Goal: Task Accomplishment & Management: Manage account settings

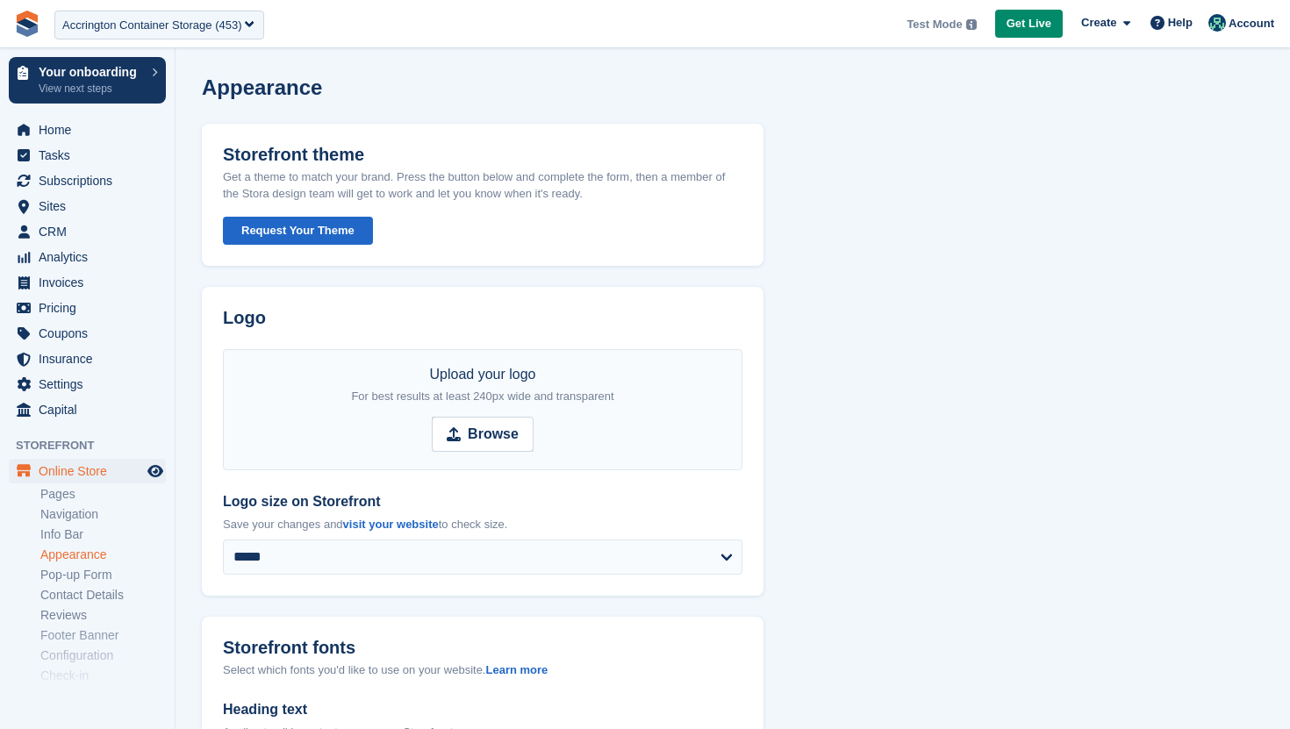
select select "***"
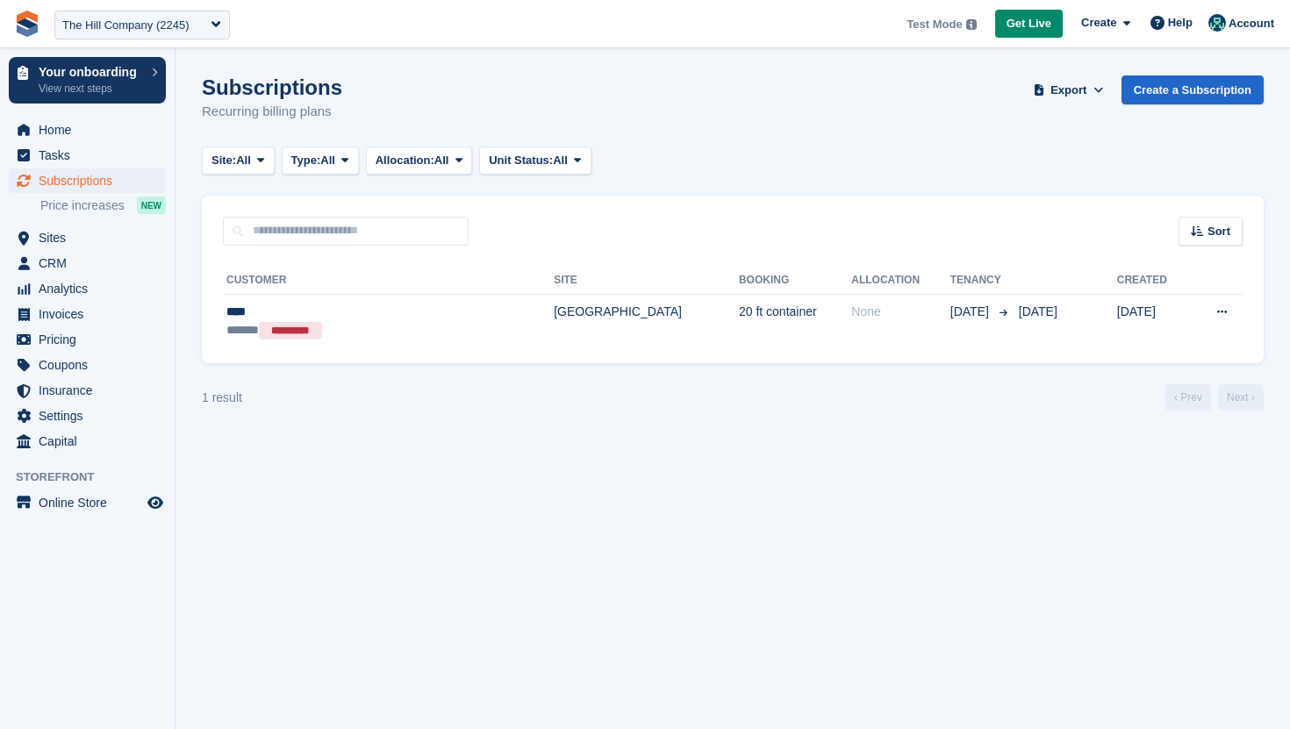
click at [125, 18] on div "The Hill Company (2245)" at bounding box center [125, 26] width 127 height 18
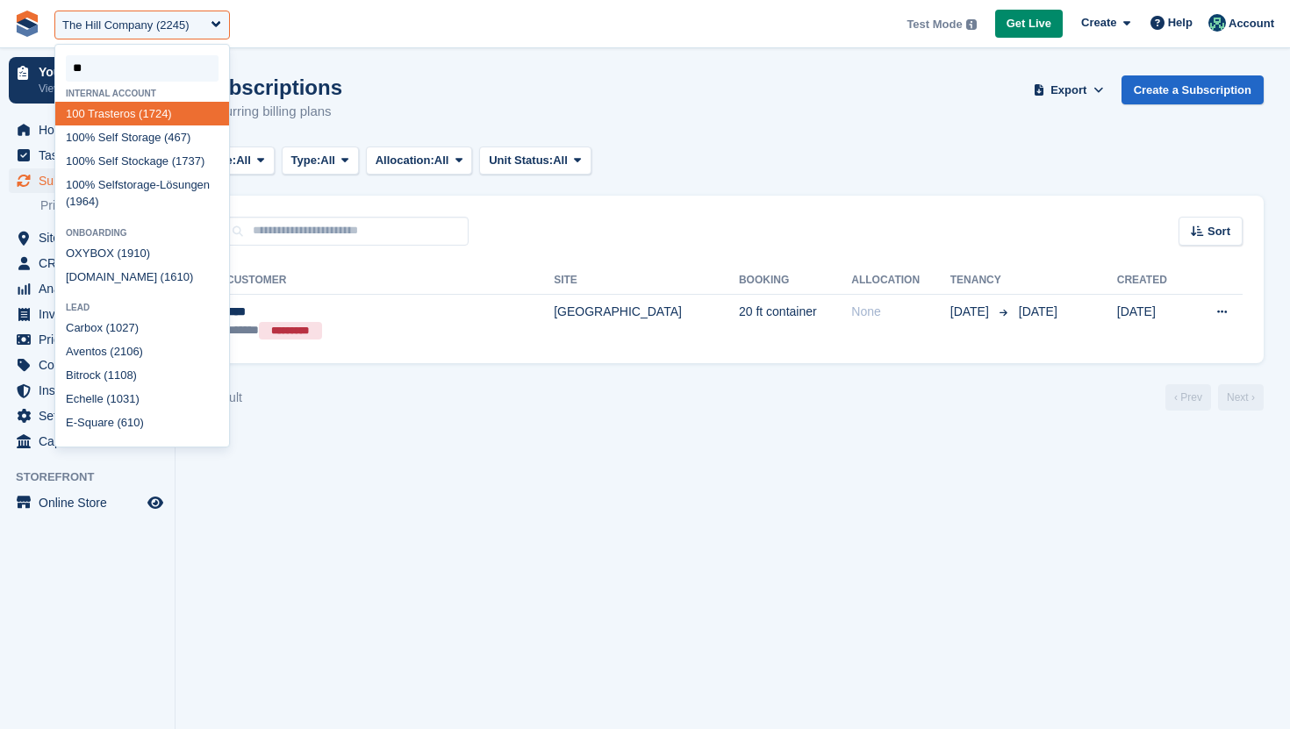
type input "***"
click at [159, 141] on div "100 % Self Storage (467)" at bounding box center [142, 137] width 174 height 24
select select "***"
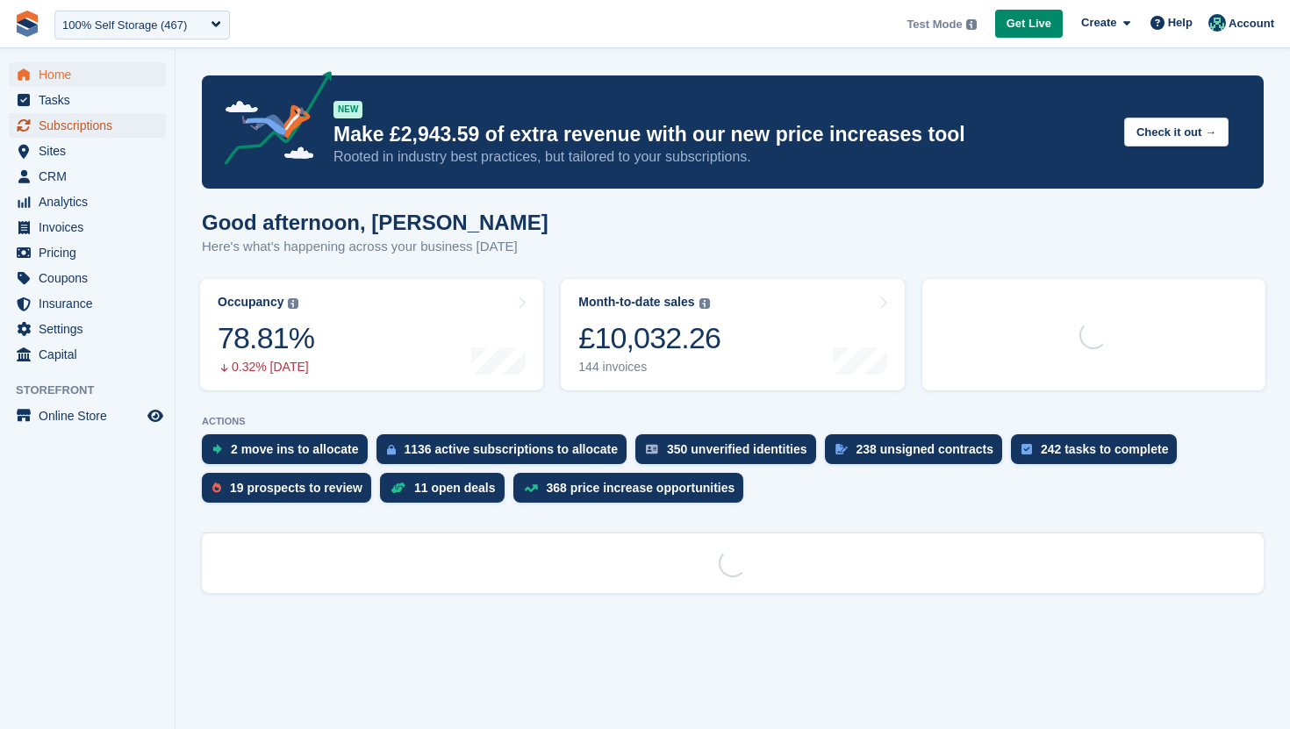
click at [104, 116] on span "Subscriptions" at bounding box center [91, 125] width 105 height 25
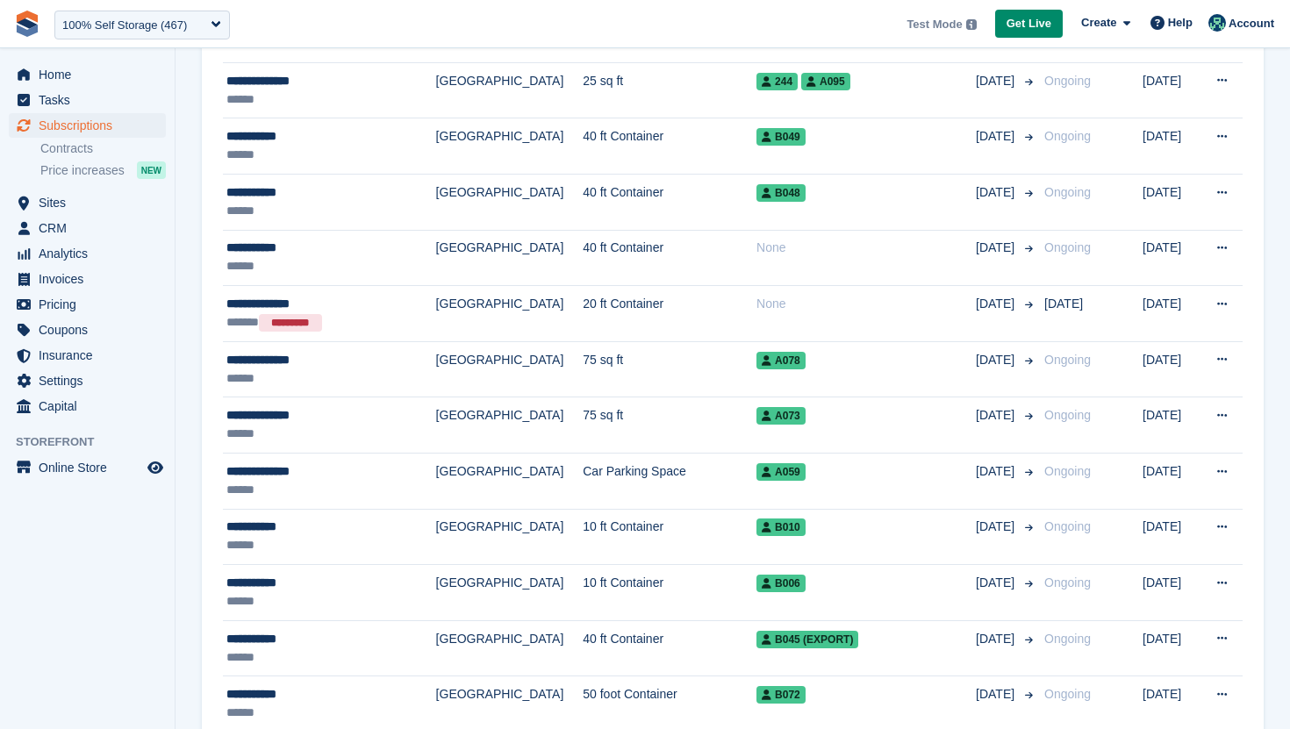
scroll to position [1225, 0]
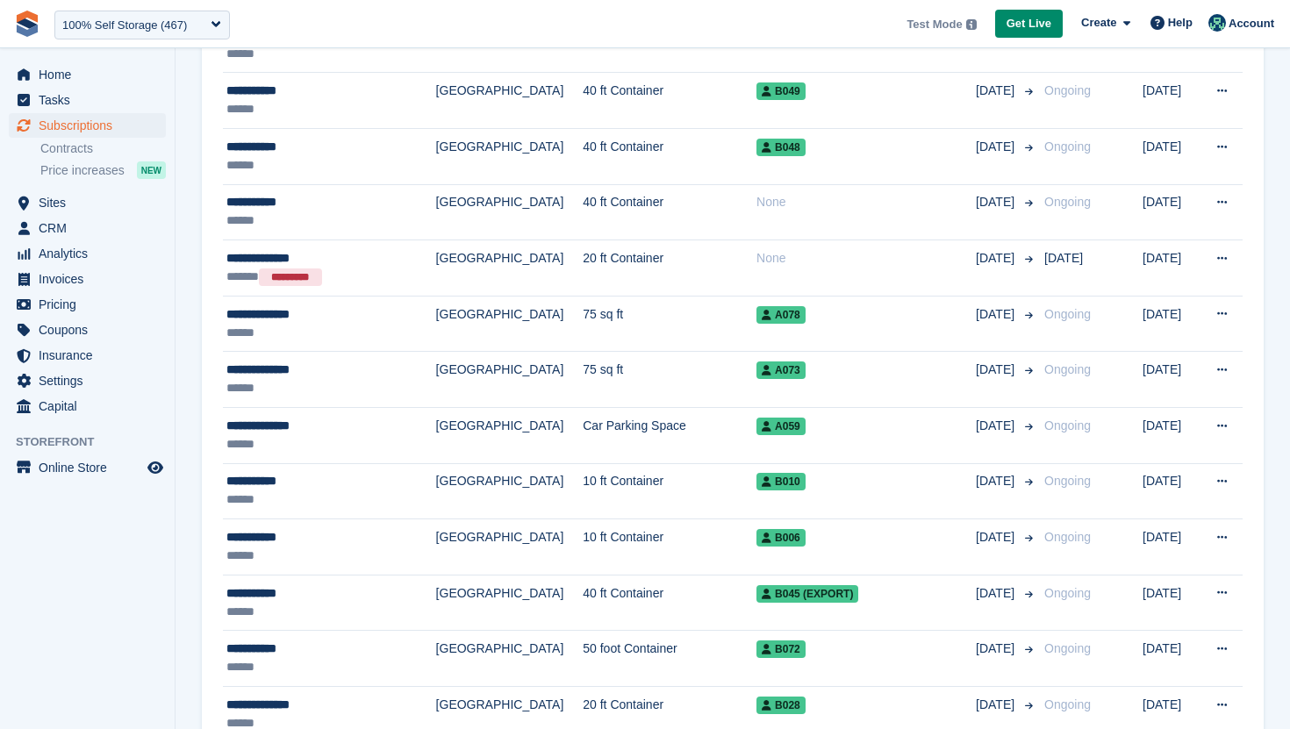
click at [475, 410] on td "Leicester" at bounding box center [509, 435] width 147 height 56
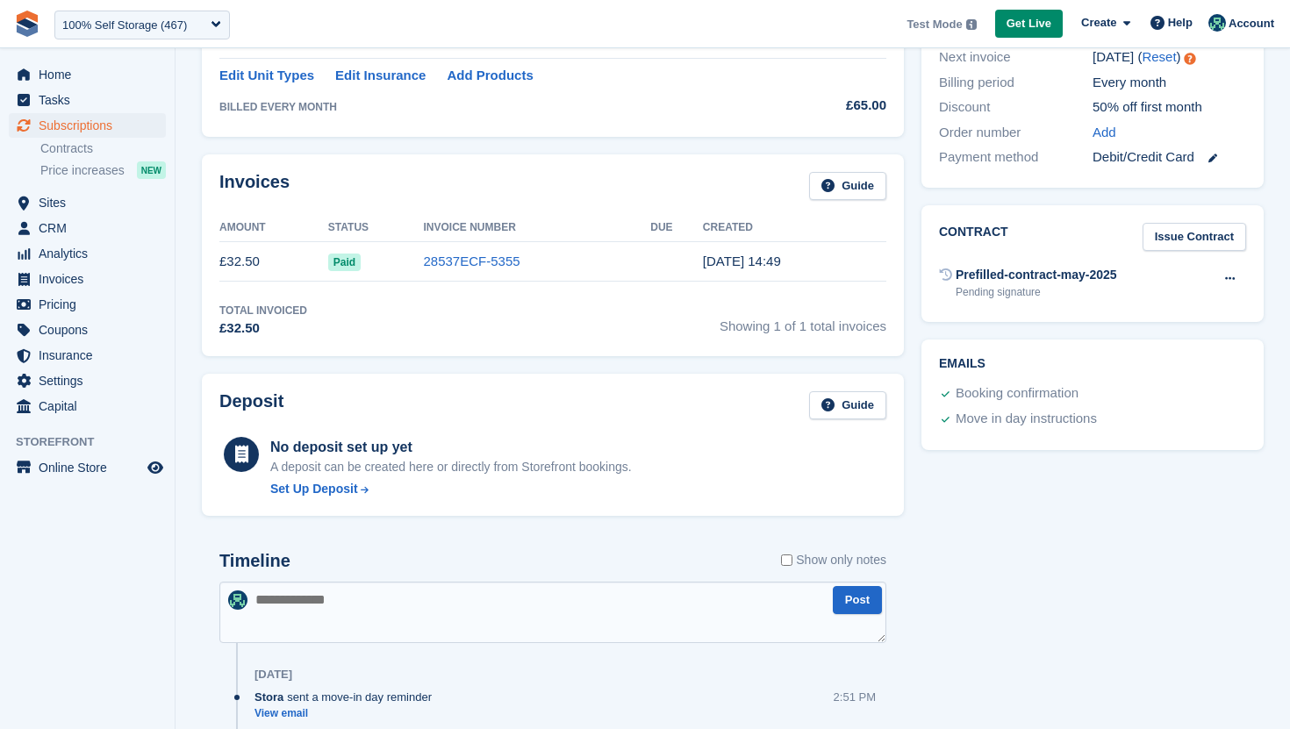
scroll to position [468, 0]
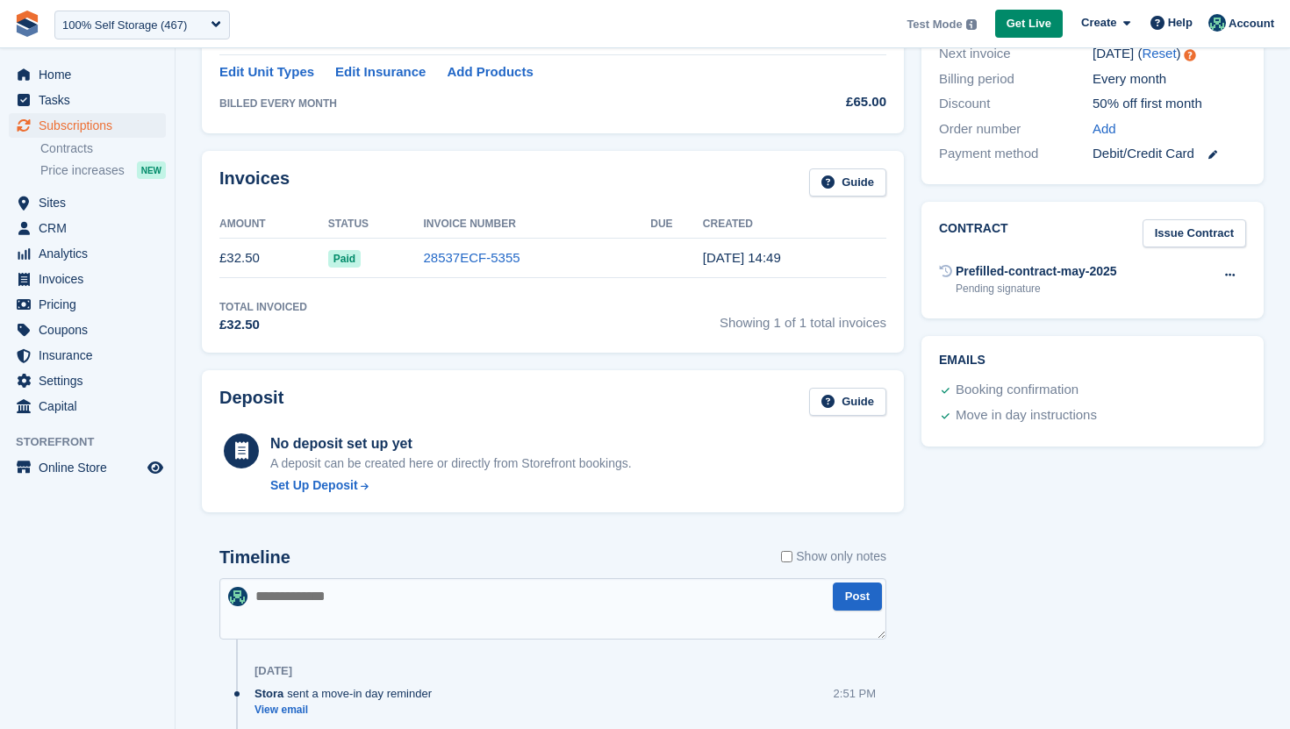
drag, startPoint x: 143, startPoint y: 21, endPoint x: 143, endPoint y: 6, distance: 14.9
click at [143, 21] on div "100% Self Storage (467)" at bounding box center [124, 26] width 125 height 18
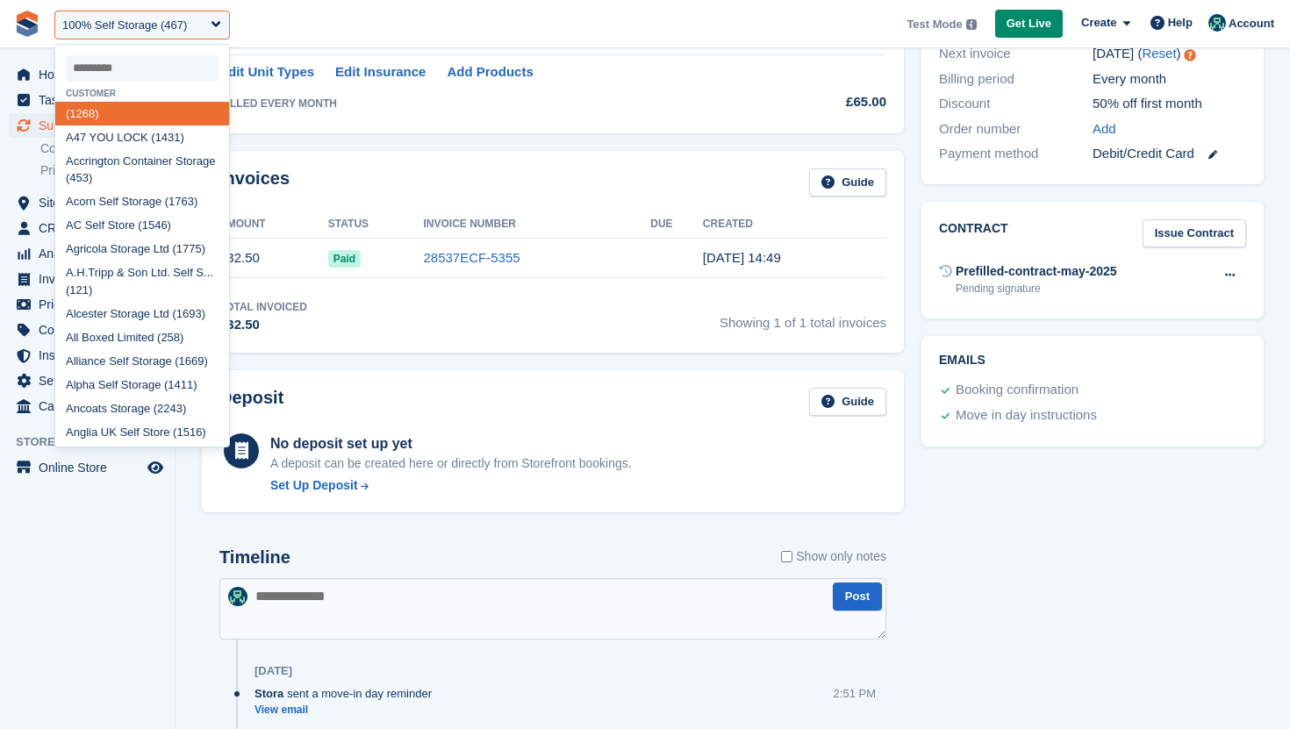
type input "*"
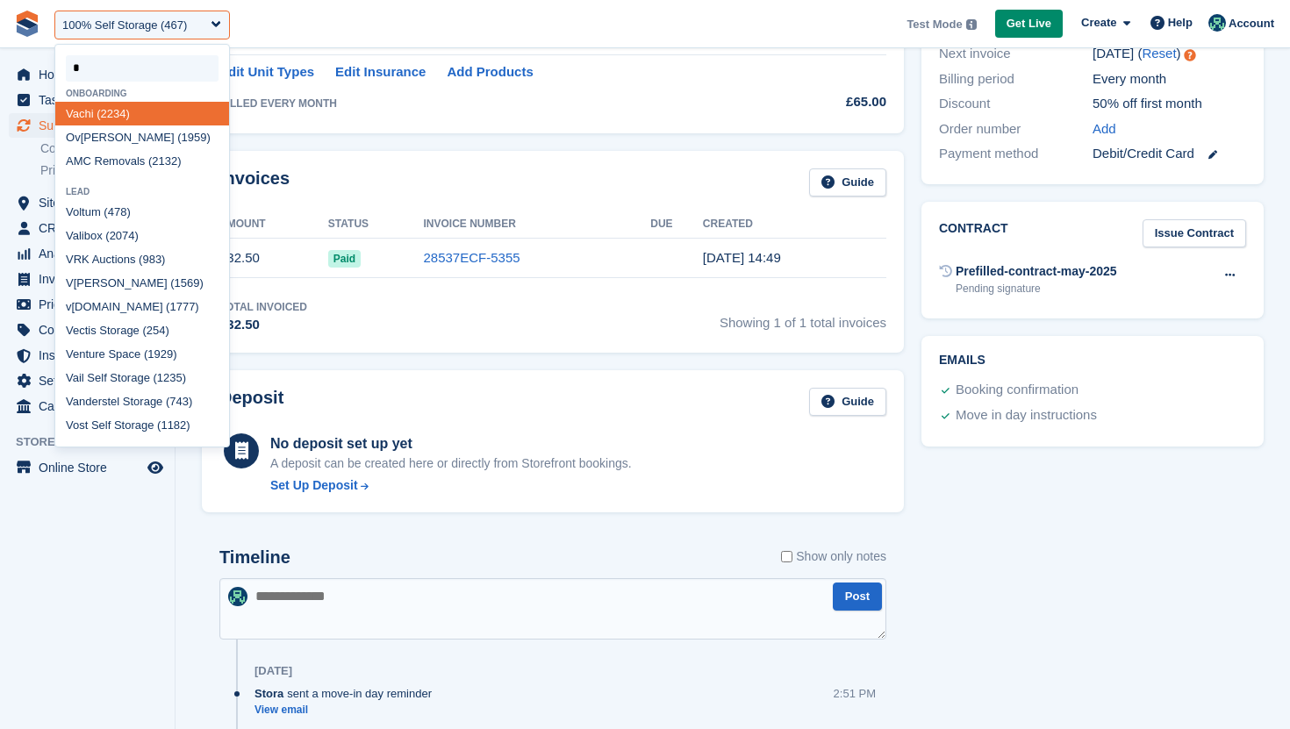
type input "**"
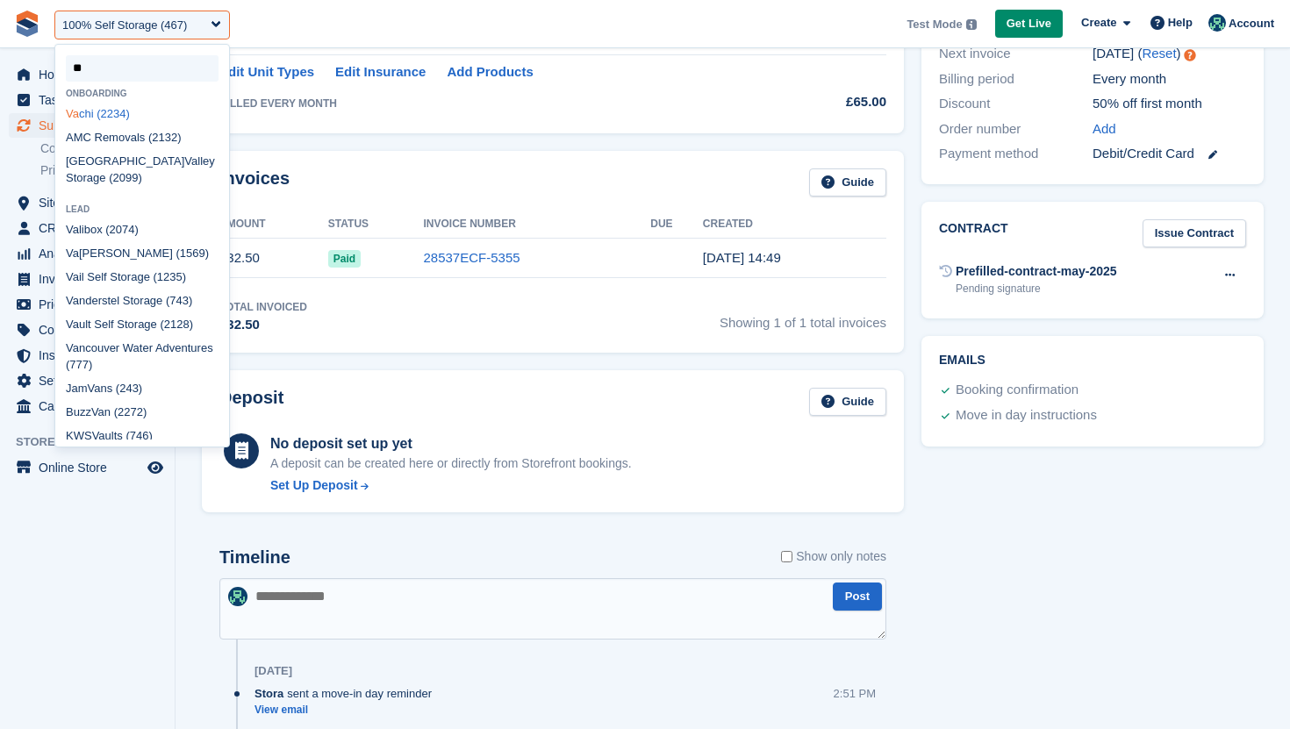
click at [133, 115] on div "Va chi (2234)" at bounding box center [142, 114] width 174 height 24
select select "****"
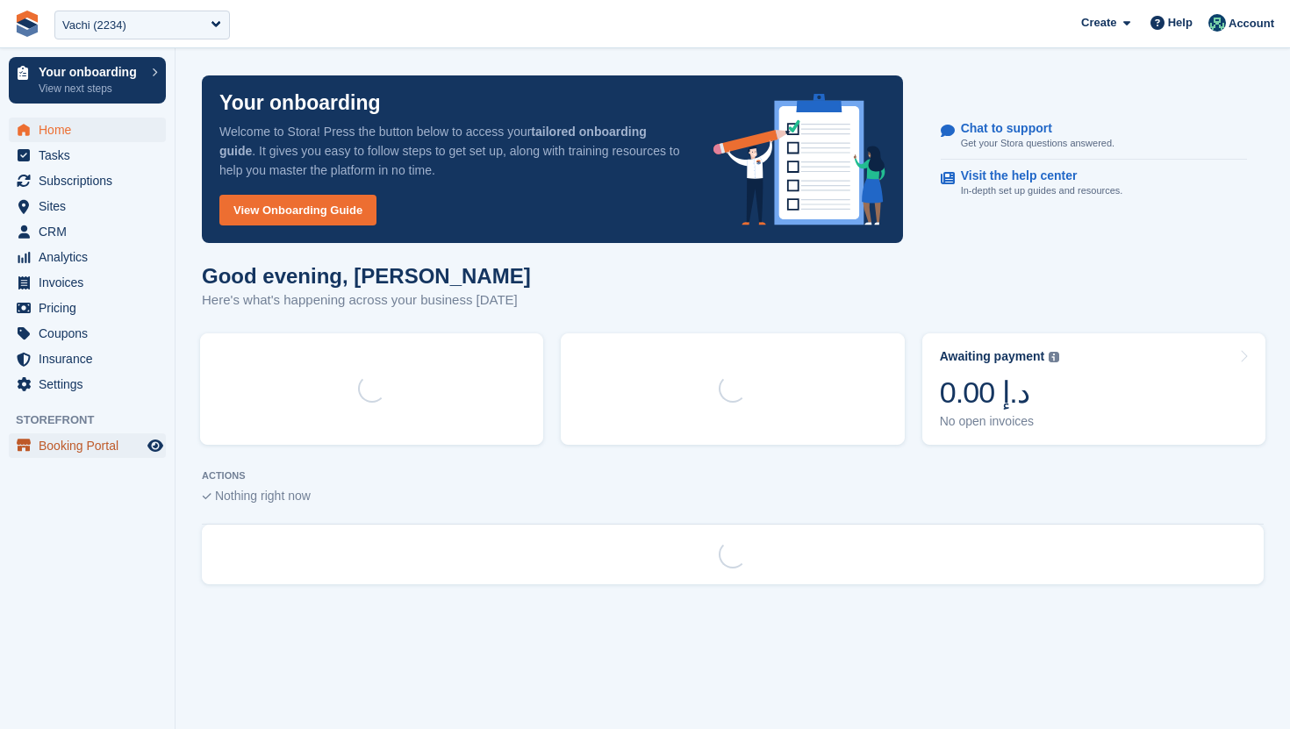
click at [78, 448] on span "Booking Portal" at bounding box center [91, 445] width 105 height 25
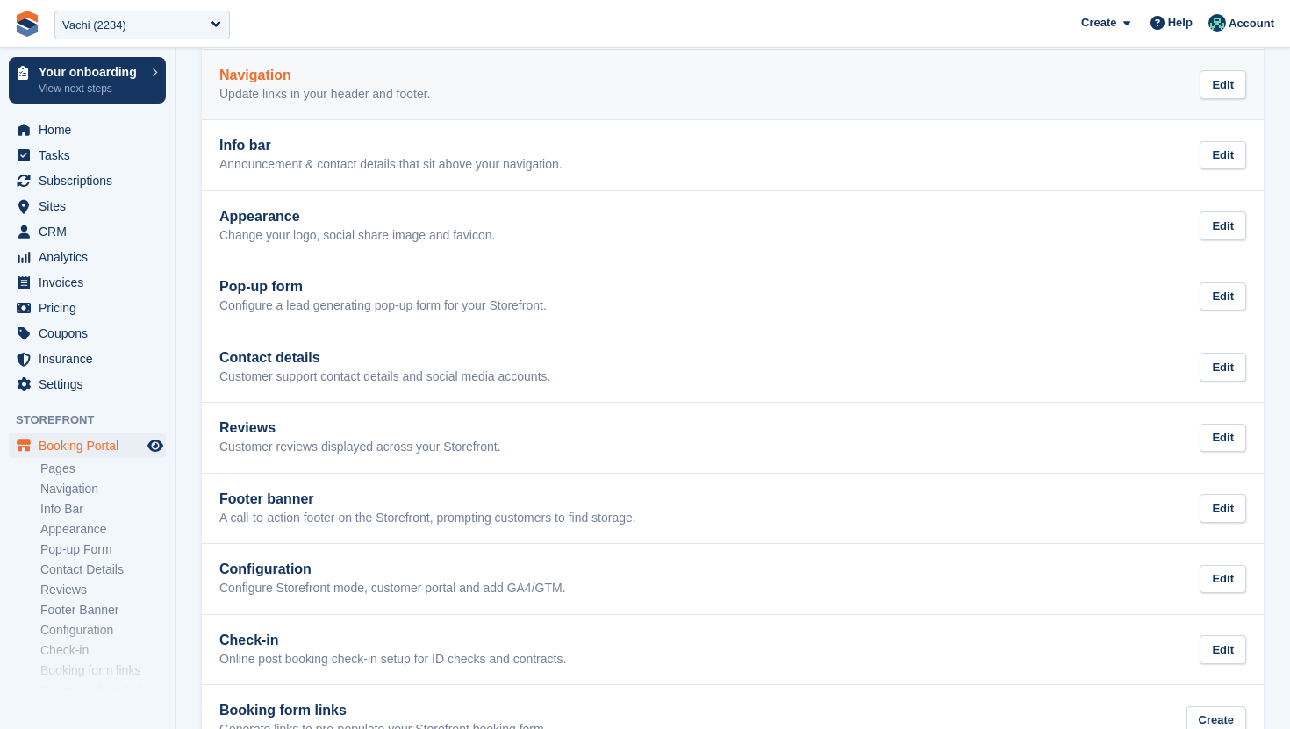
scroll to position [374, 0]
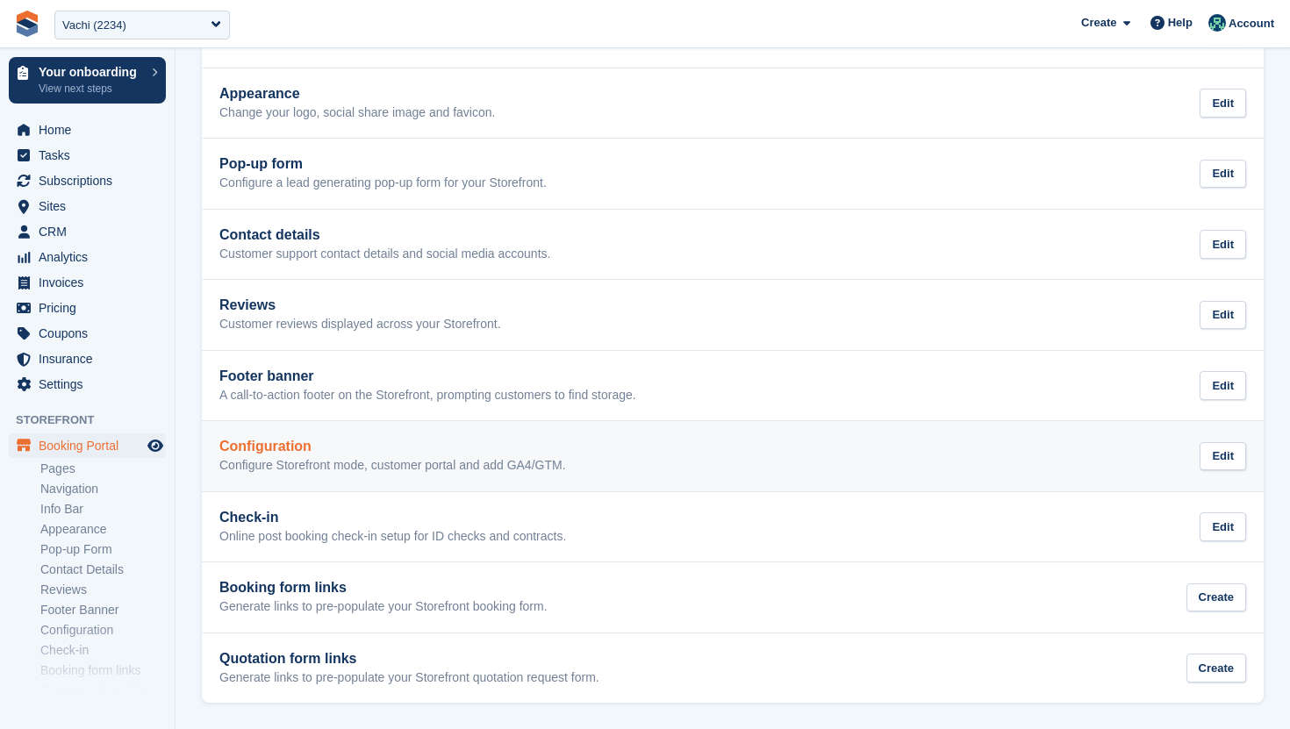
click at [280, 440] on h2 "Configuration" at bounding box center [392, 447] width 347 height 16
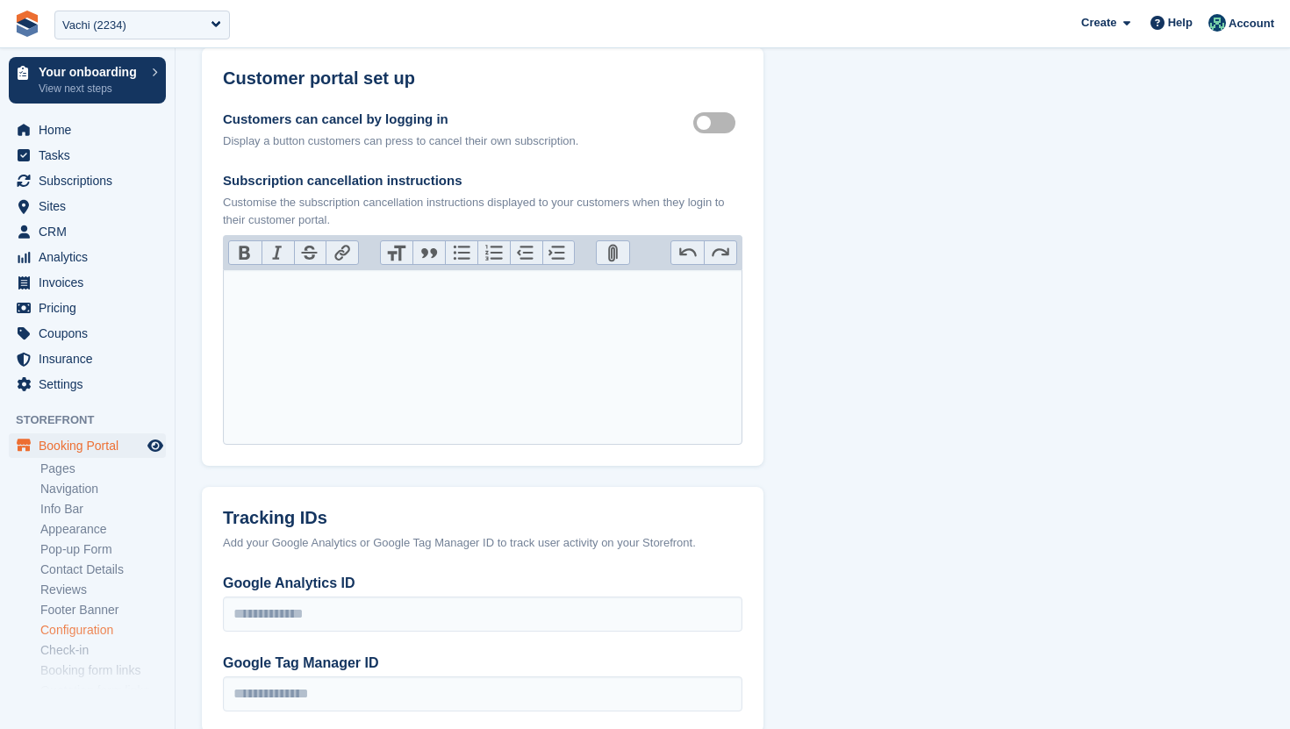
scroll to position [683, 0]
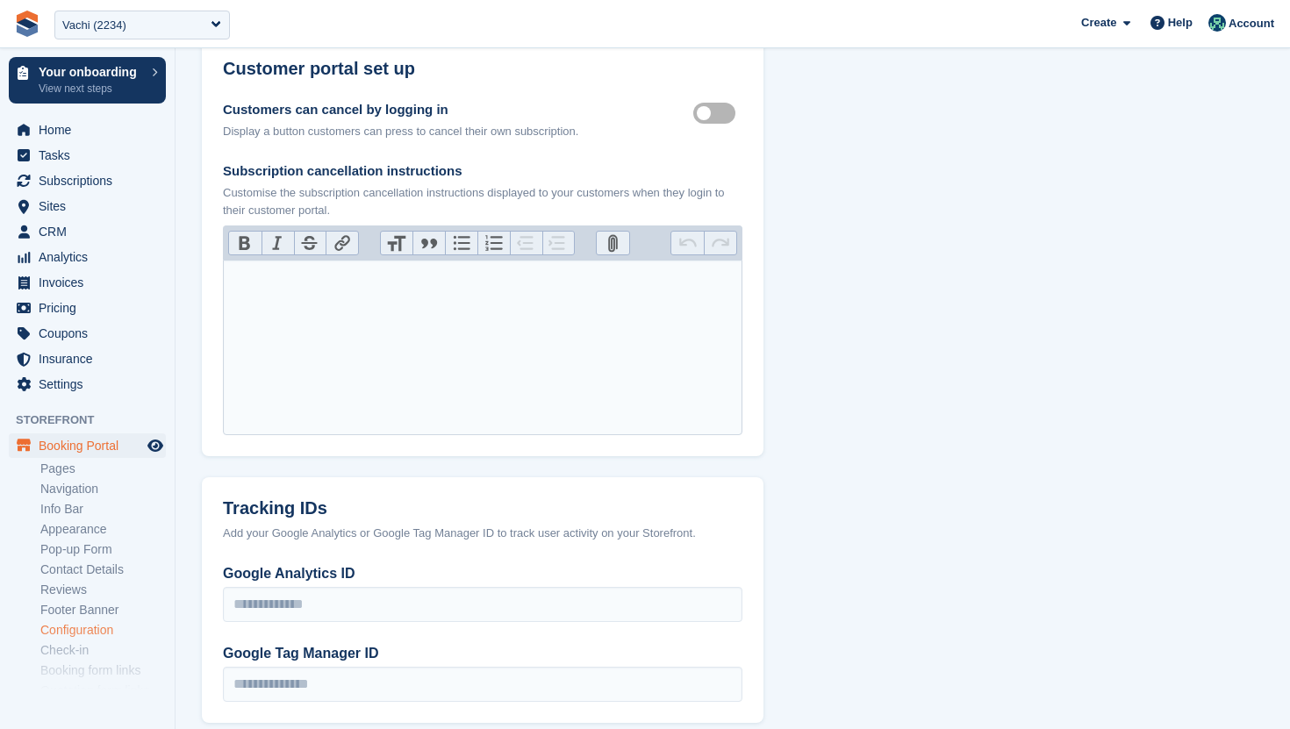
click at [294, 327] on trix-editor at bounding box center [482, 347] width 519 height 175
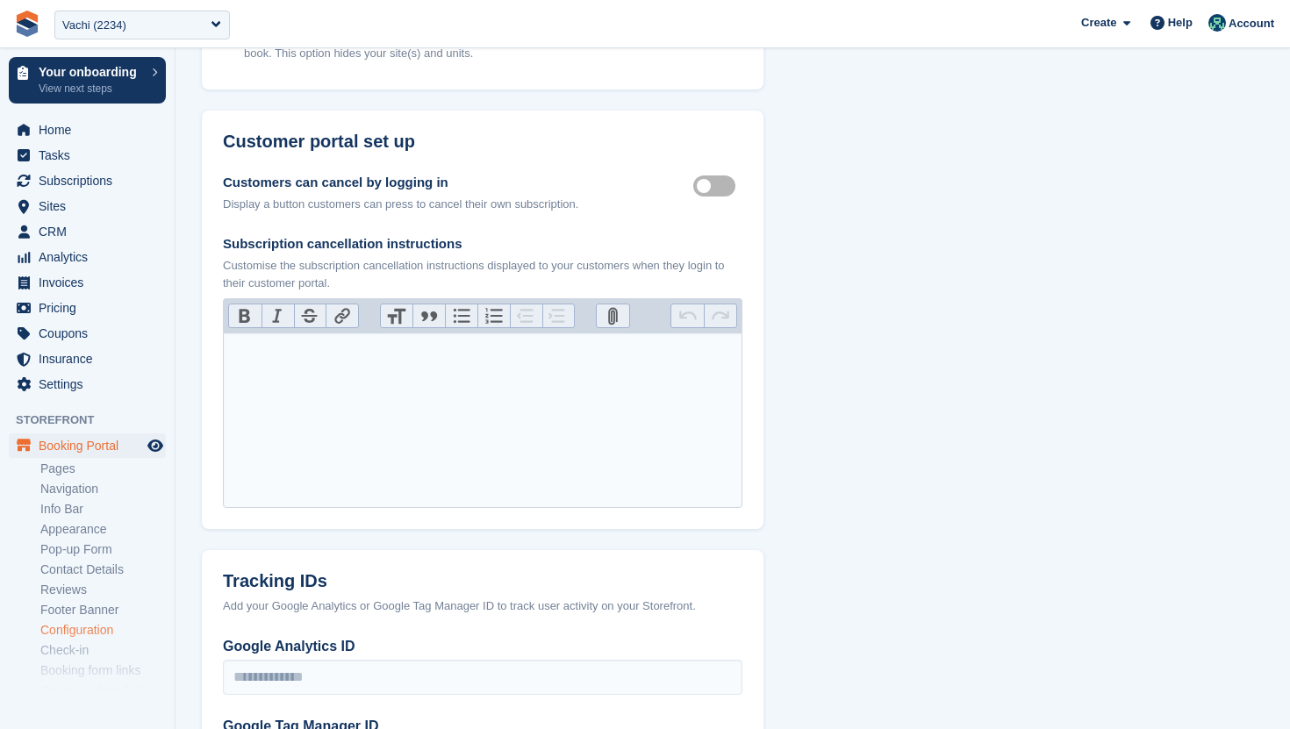
scroll to position [609, 0]
click at [156, 447] on icon "Preview store" at bounding box center [155, 446] width 16 height 14
click at [58, 223] on span "CRM" at bounding box center [91, 231] width 105 height 25
click at [57, 176] on span "Subscriptions" at bounding box center [91, 180] width 105 height 25
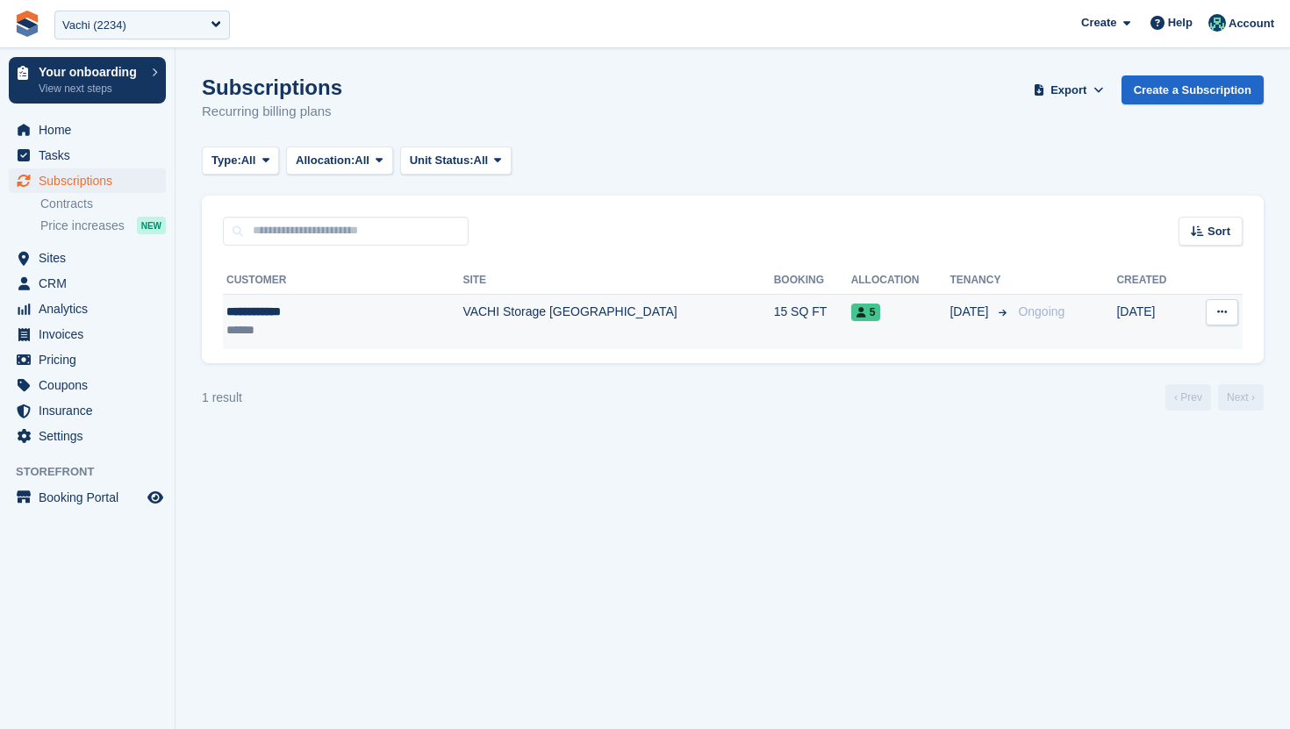
click at [491, 326] on td "VACHI Storage [GEOGRAPHIC_DATA]" at bounding box center [617, 321] width 311 height 55
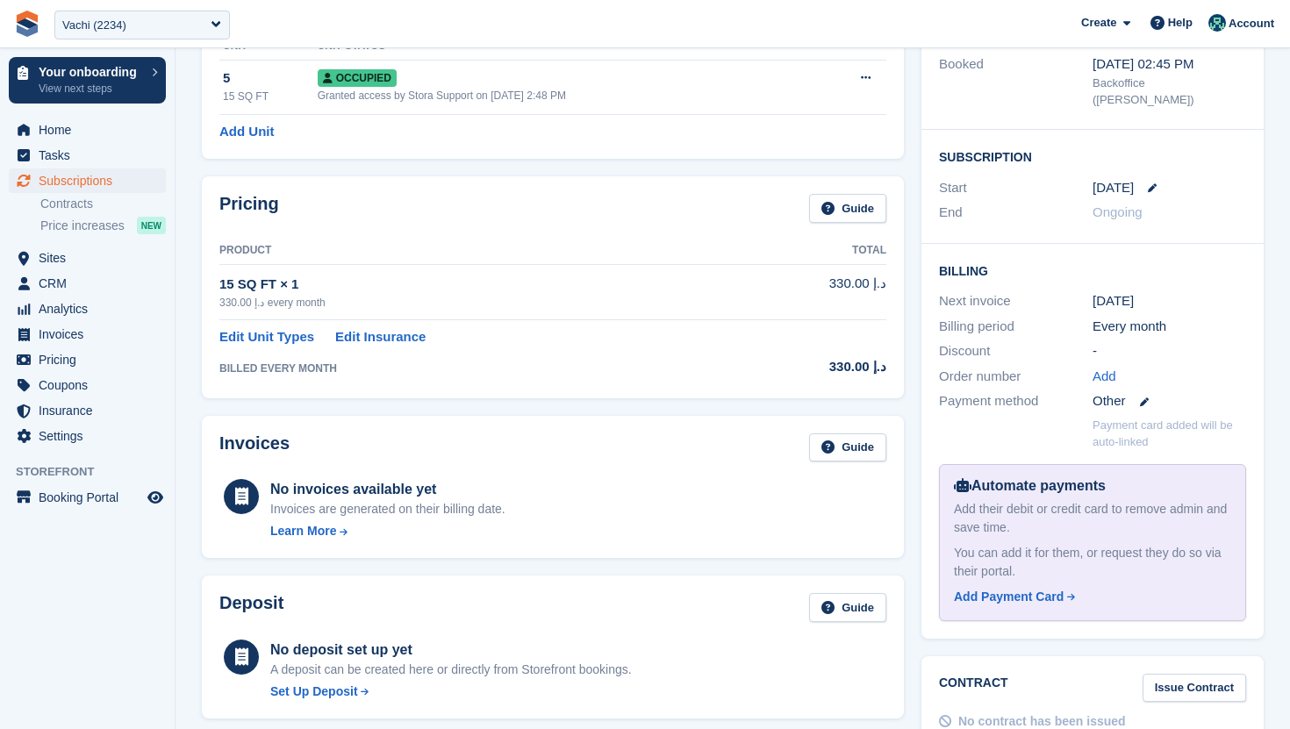
scroll to position [217, 0]
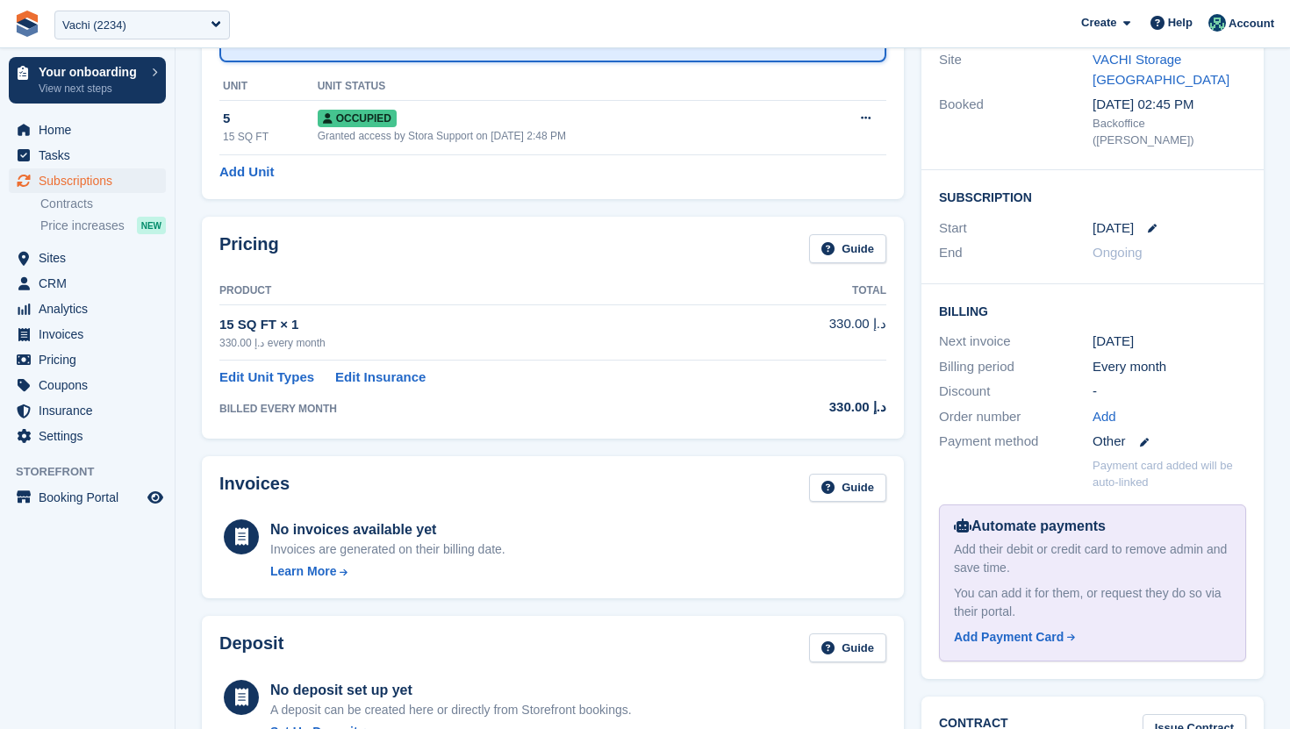
click at [1156, 224] on link at bounding box center [1144, 228] width 23 height 9
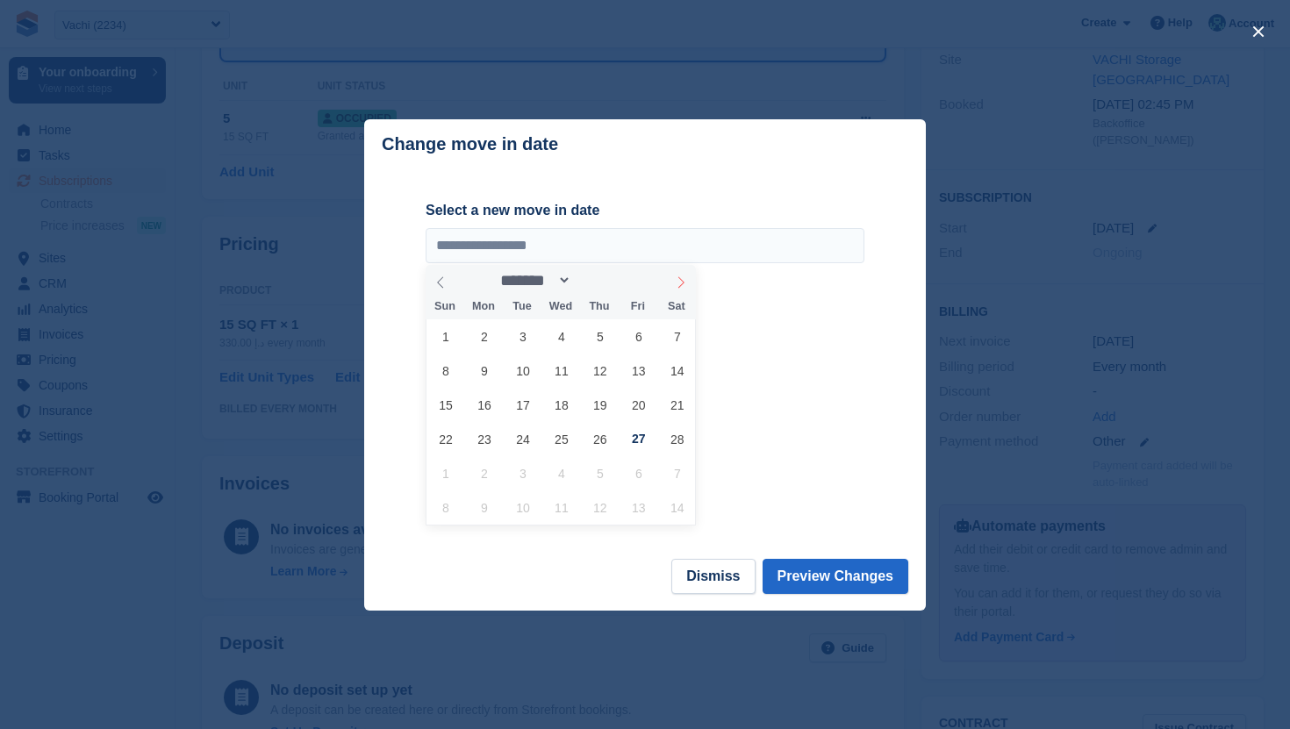
click at [682, 278] on icon at bounding box center [681, 282] width 12 height 12
select select "*"
click at [1255, 36] on button "close" at bounding box center [1258, 32] width 28 height 28
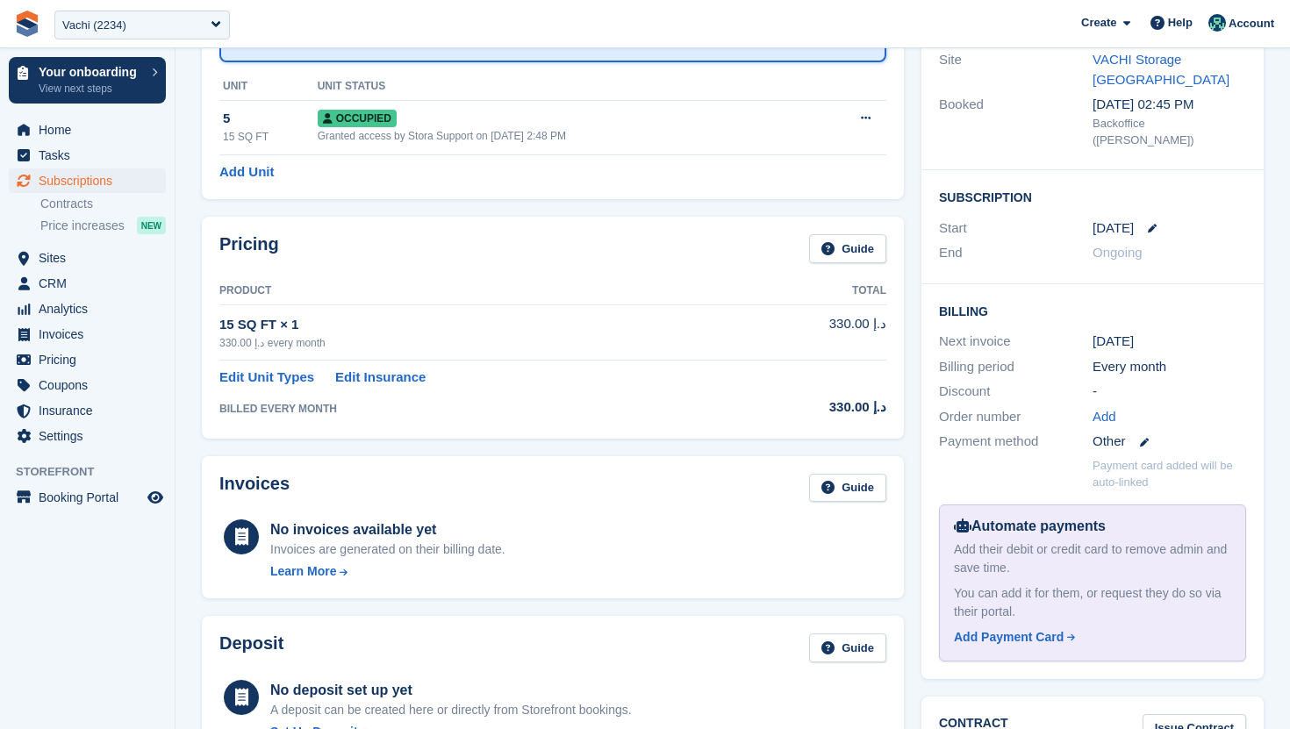
scroll to position [0, 0]
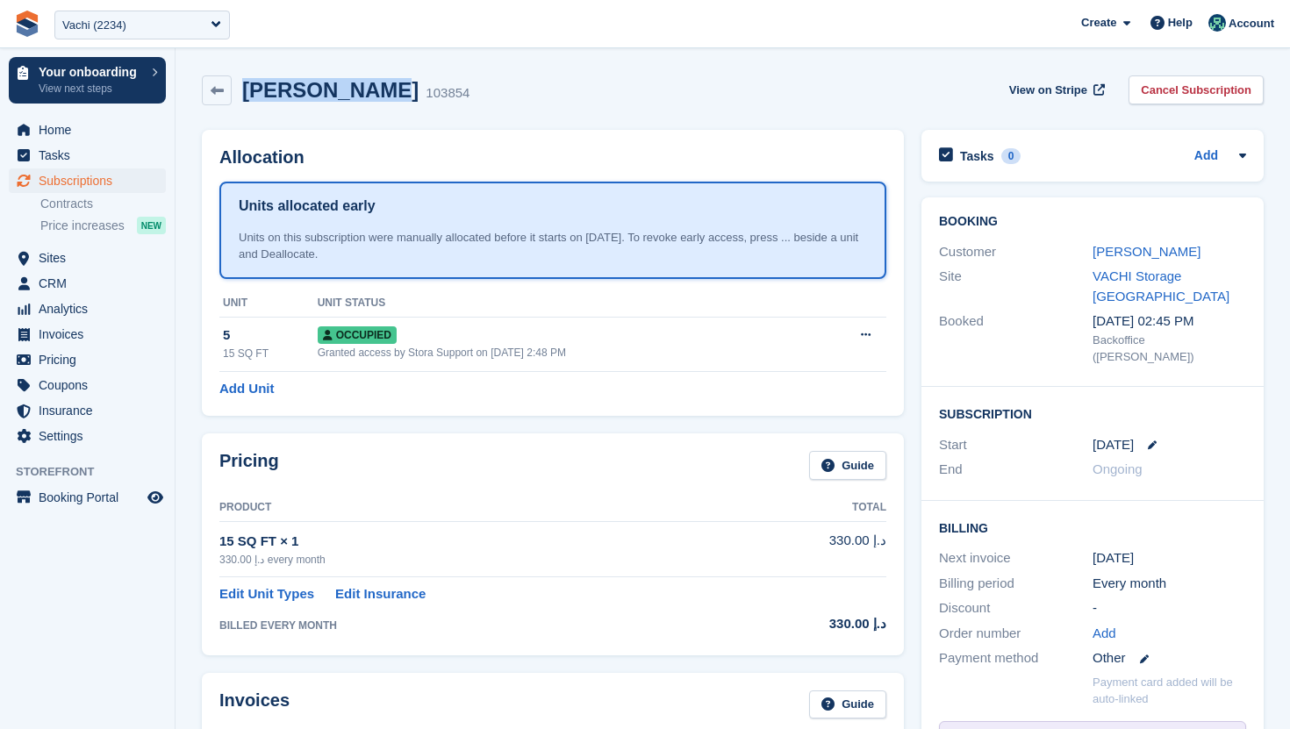
drag, startPoint x: 247, startPoint y: 89, endPoint x: 365, endPoint y: 99, distance: 118.9
click at [365, 99] on div "Kiljun Chung 103854" at bounding box center [351, 90] width 238 height 25
copy h2 "Kiljun Chung"
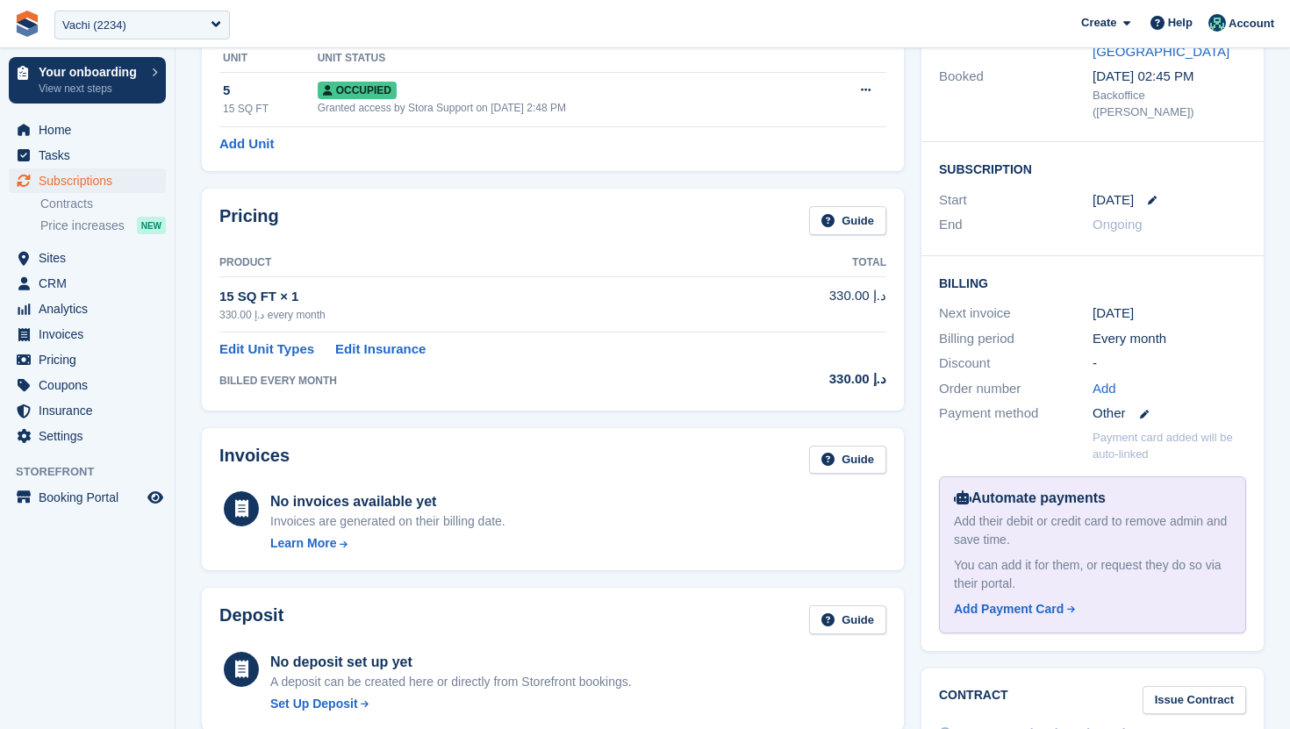
scroll to position [73, 0]
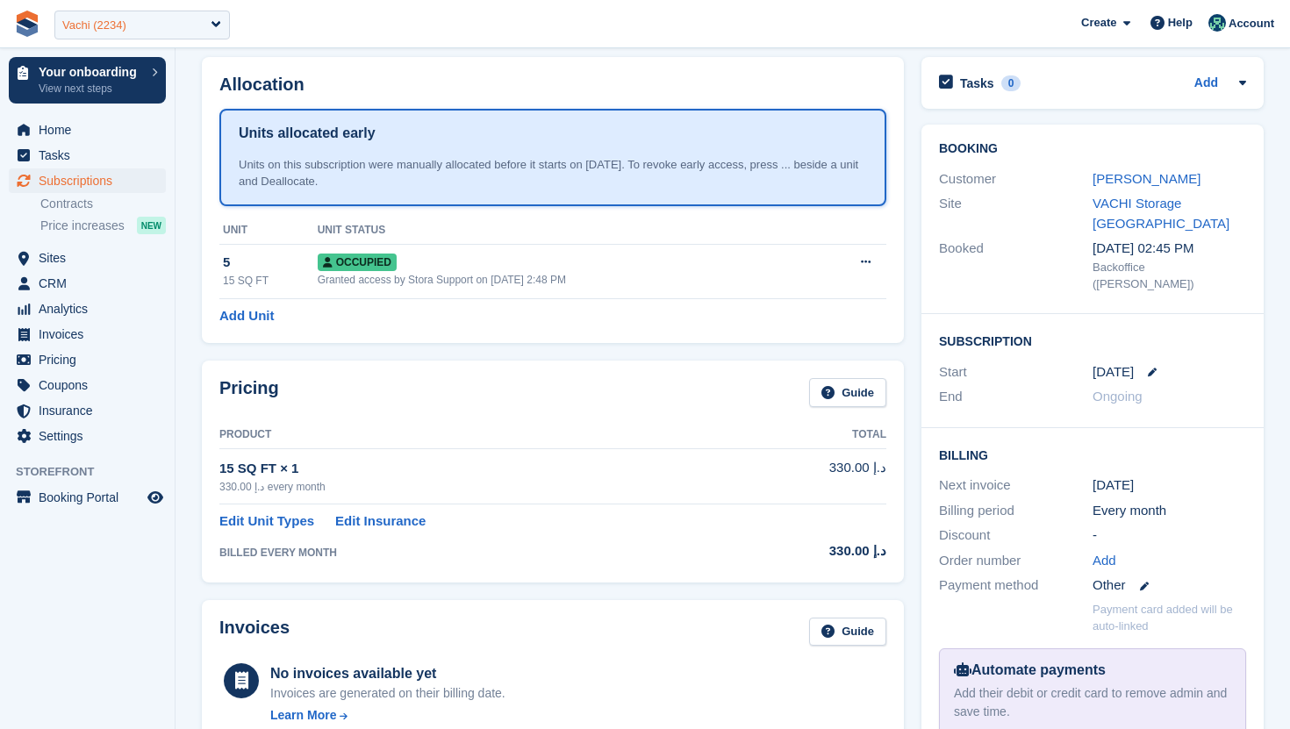
click at [136, 30] on div "Vachi (2234)" at bounding box center [141, 25] width 175 height 29
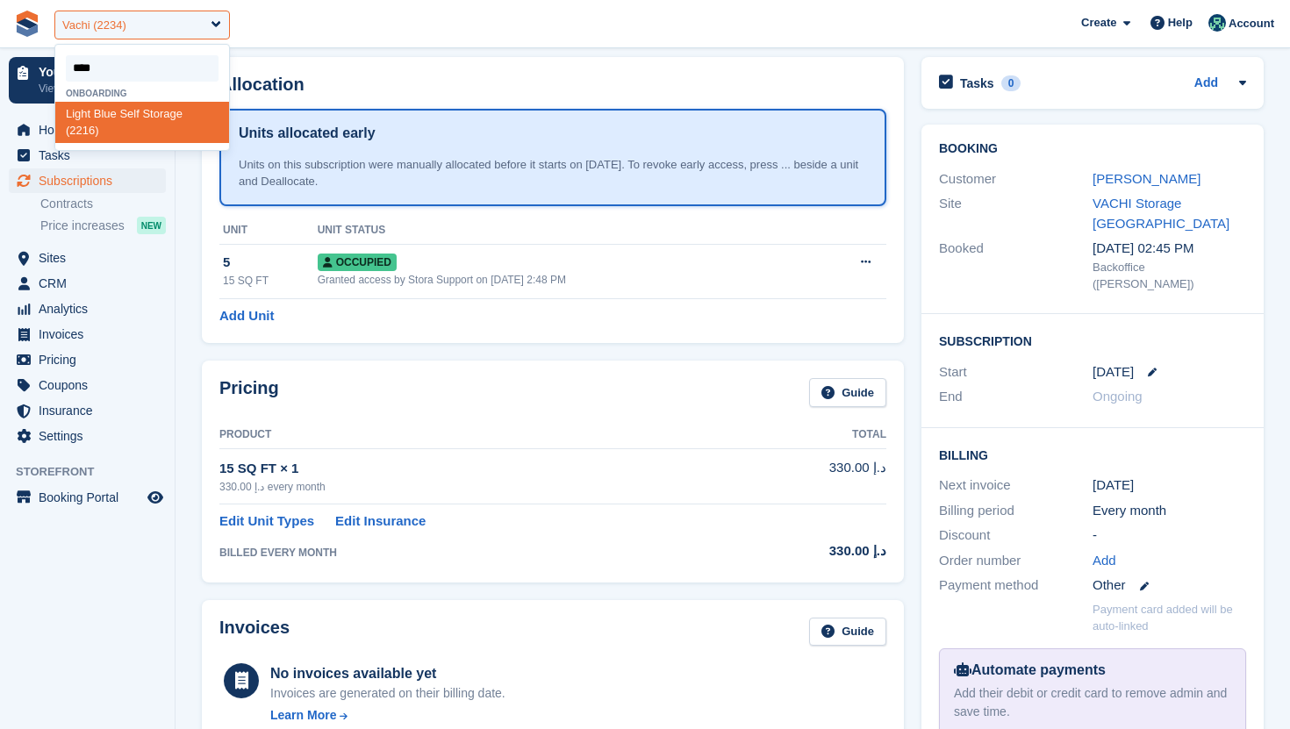
type input "*****"
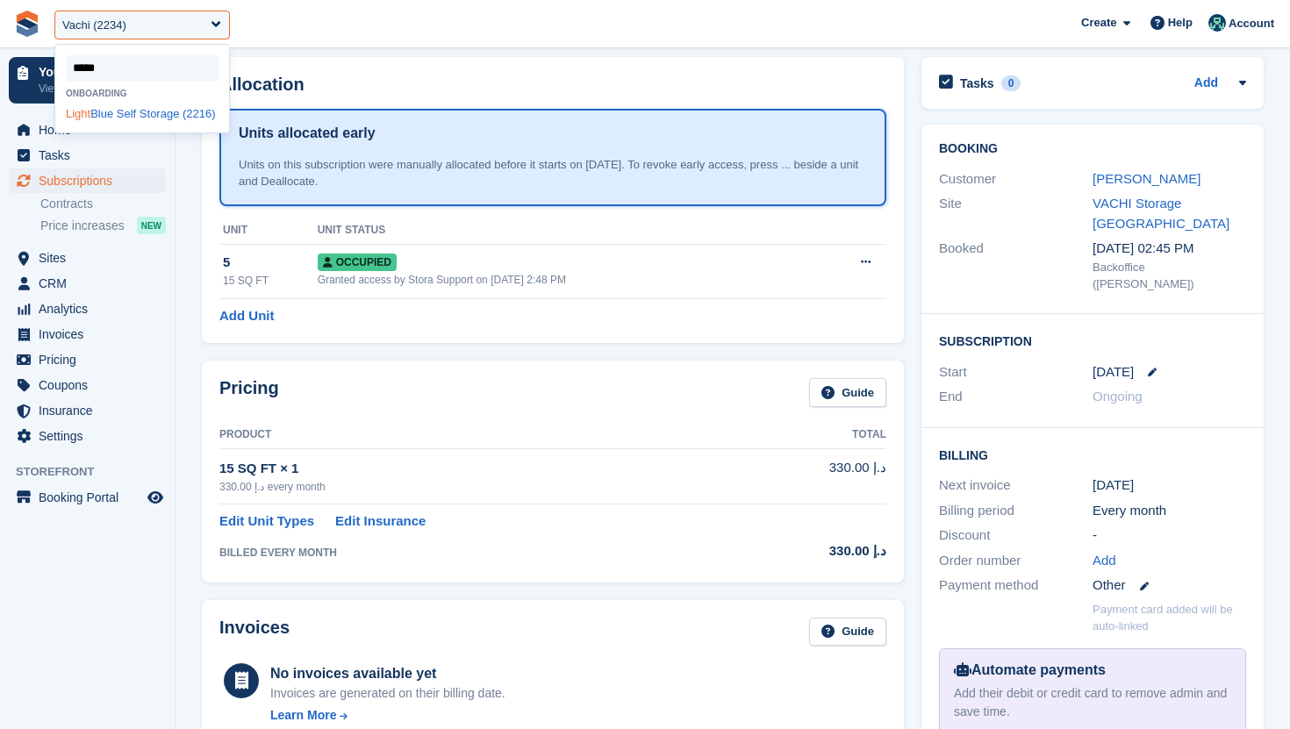
click at [120, 118] on div "Light Blue Self Storage (2216)" at bounding box center [142, 114] width 174 height 24
select select "****"
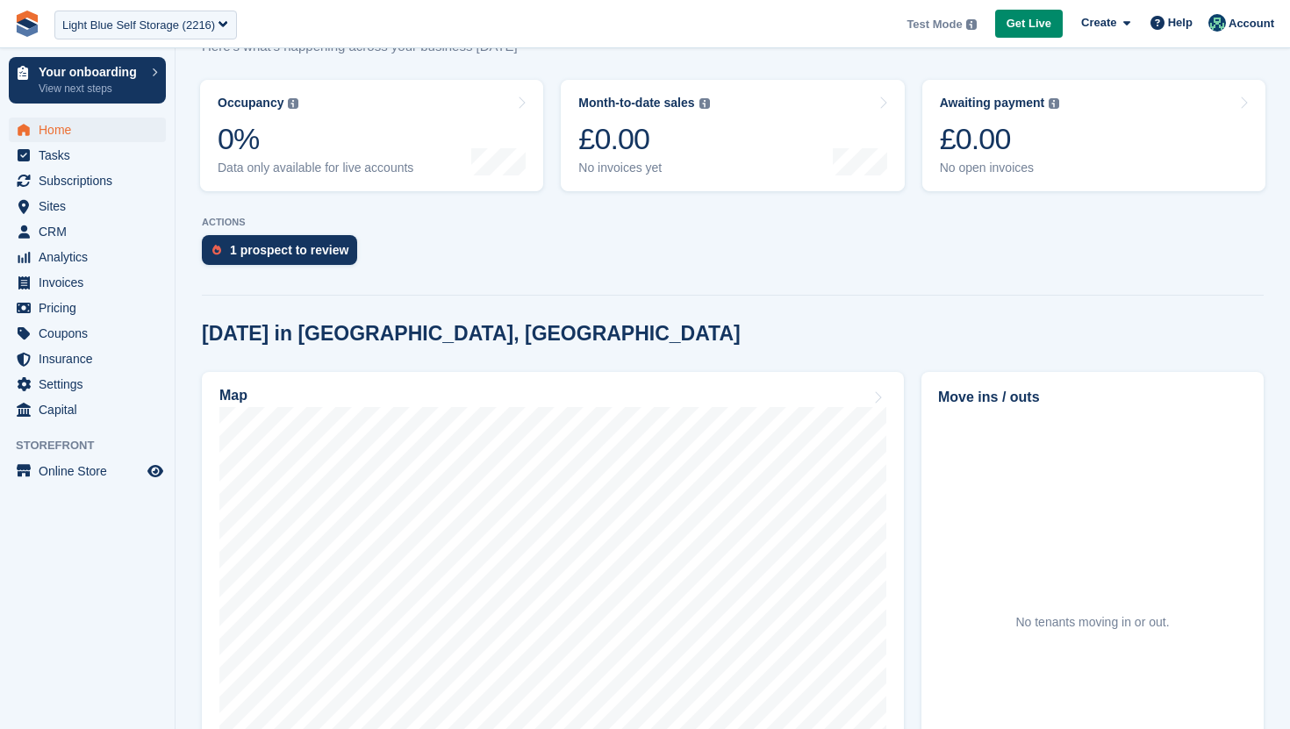
scroll to position [254, 0]
click at [150, 469] on icon "Preview store" at bounding box center [155, 471] width 16 height 14
click at [77, 474] on span "Online Store" at bounding box center [91, 471] width 105 height 25
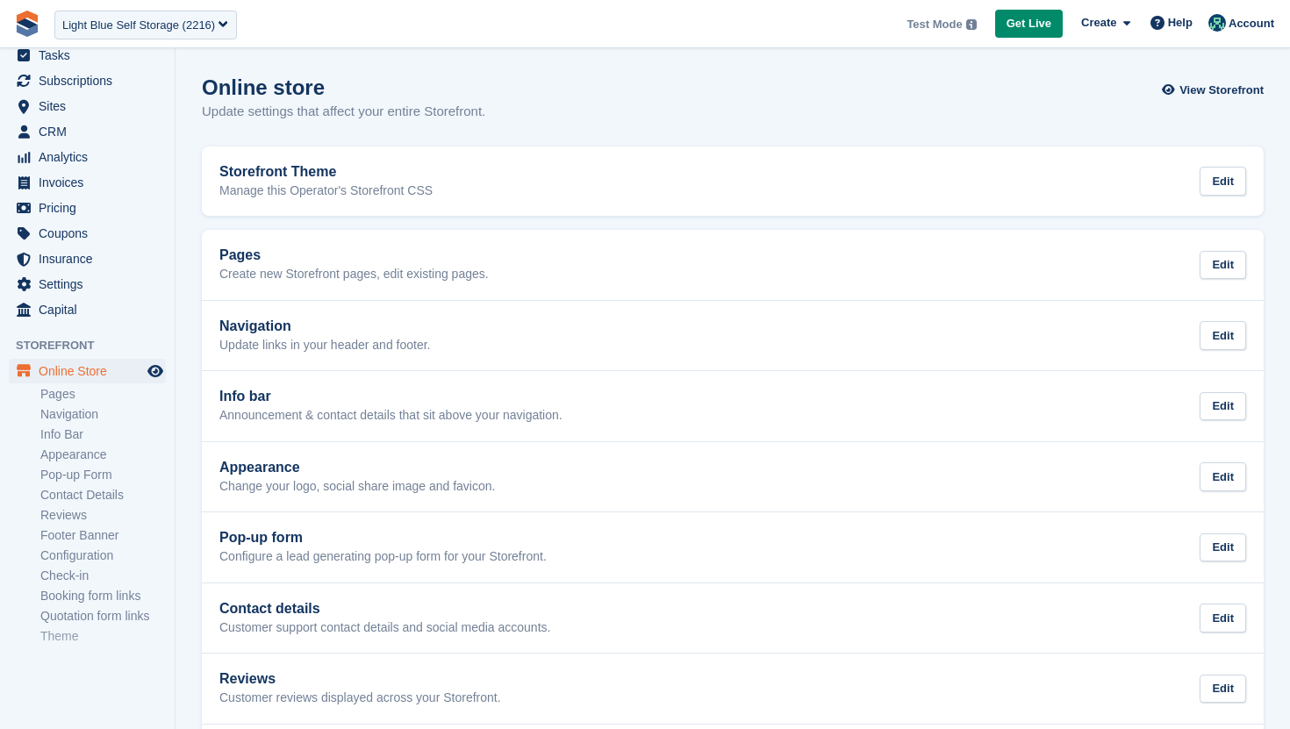
scroll to position [121, 0]
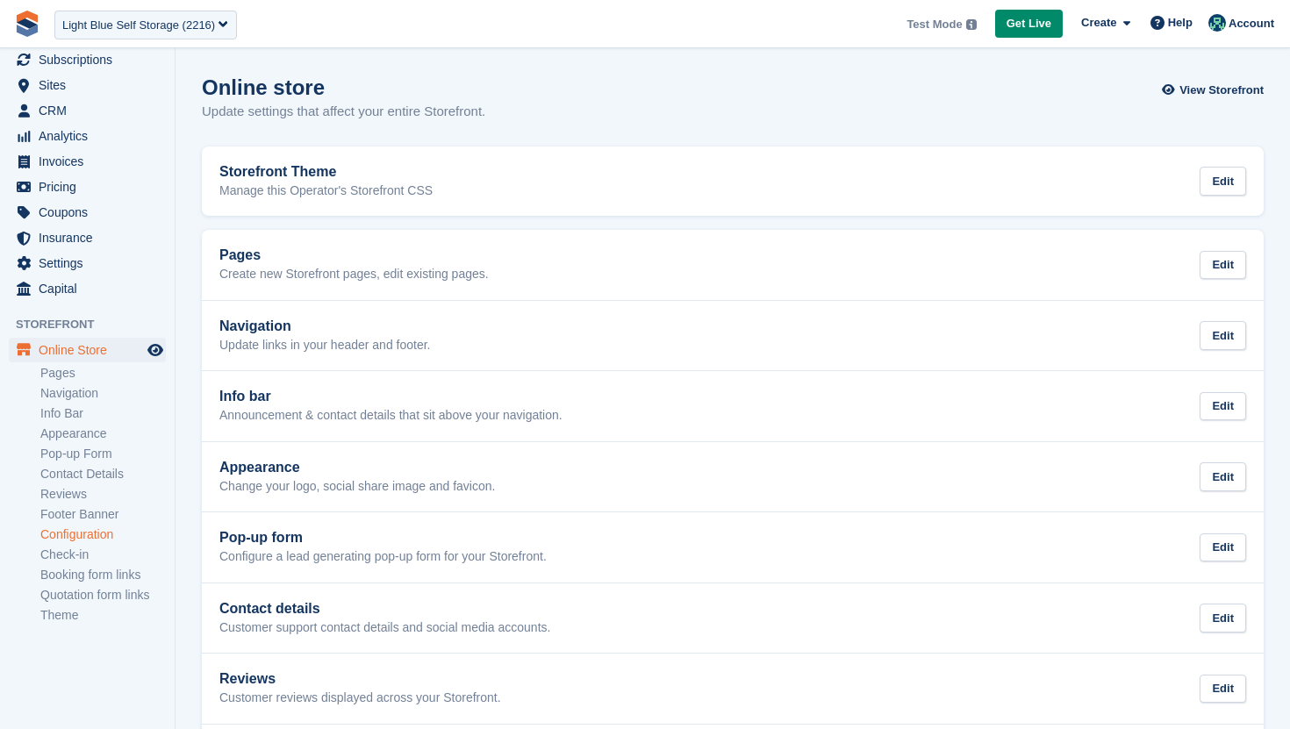
click at [85, 538] on link "Configuration" at bounding box center [102, 534] width 125 height 17
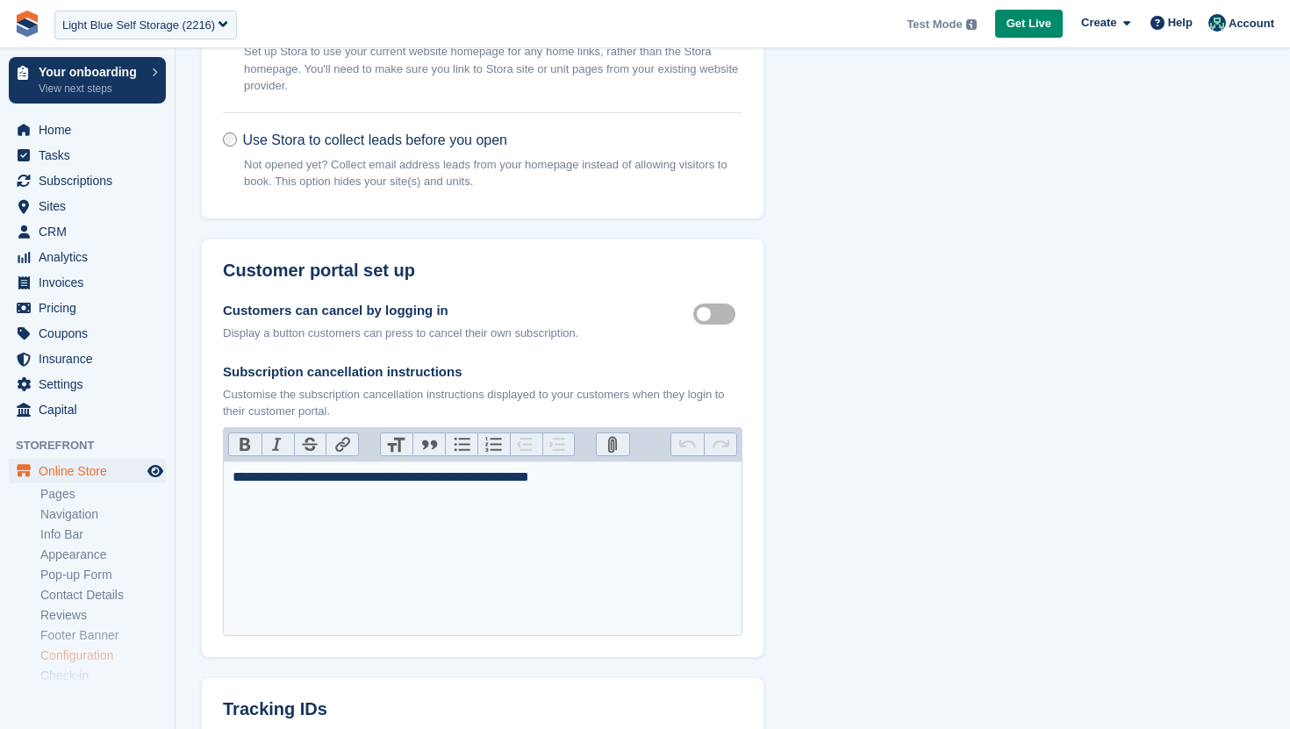
scroll to position [416, 0]
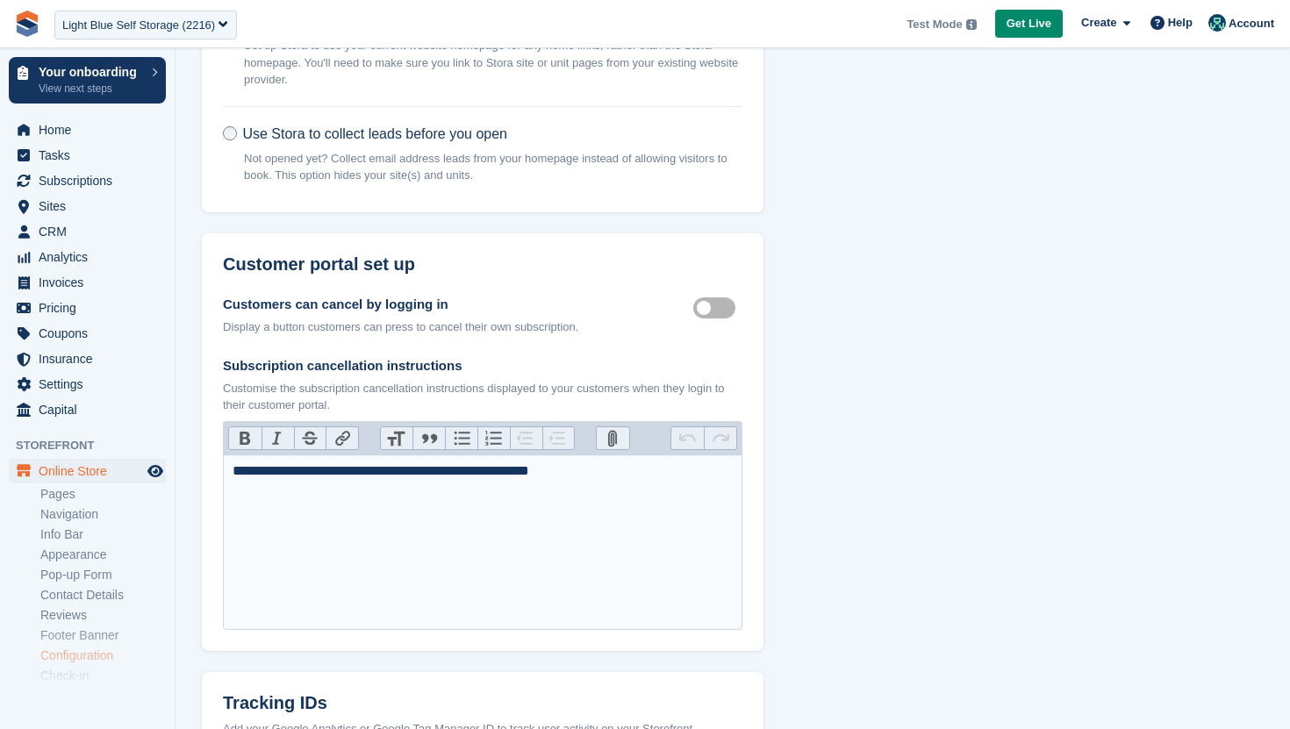
click at [459, 136] on span "Use Stora to collect leads before you open" at bounding box center [374, 133] width 265 height 15
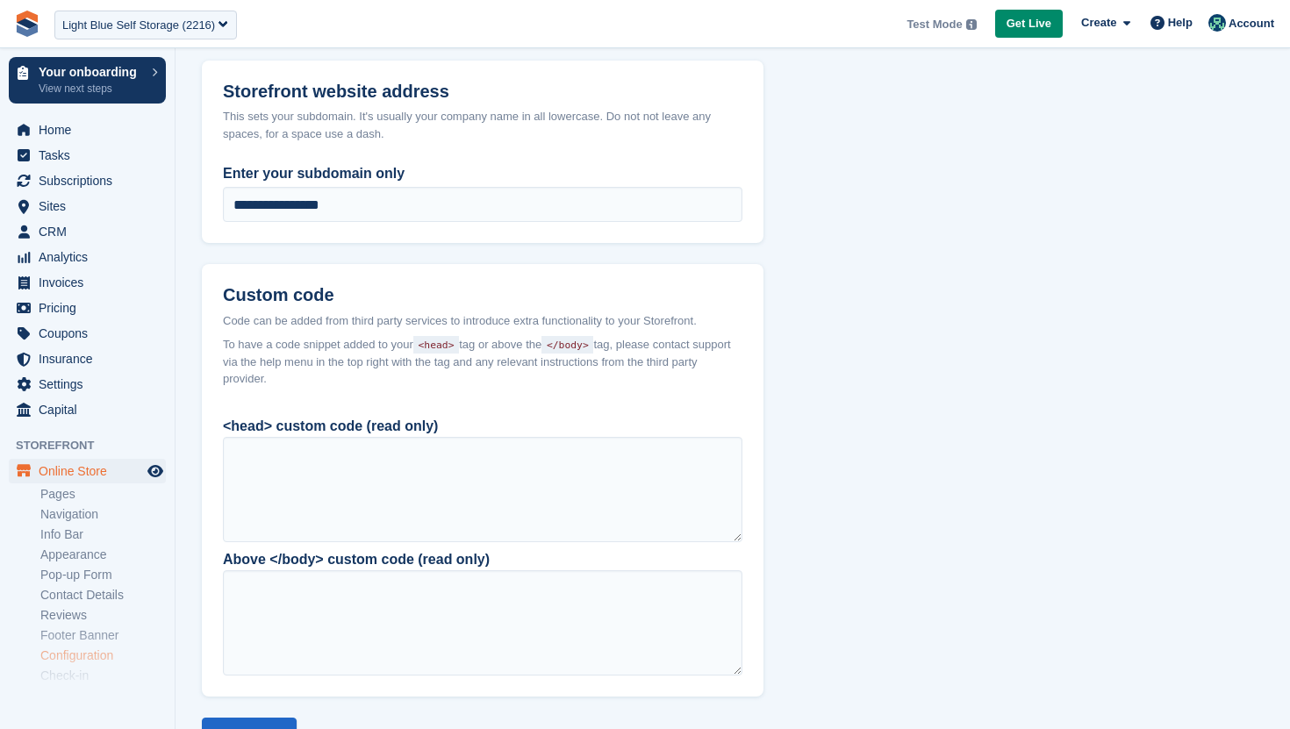
scroll to position [1603, 0]
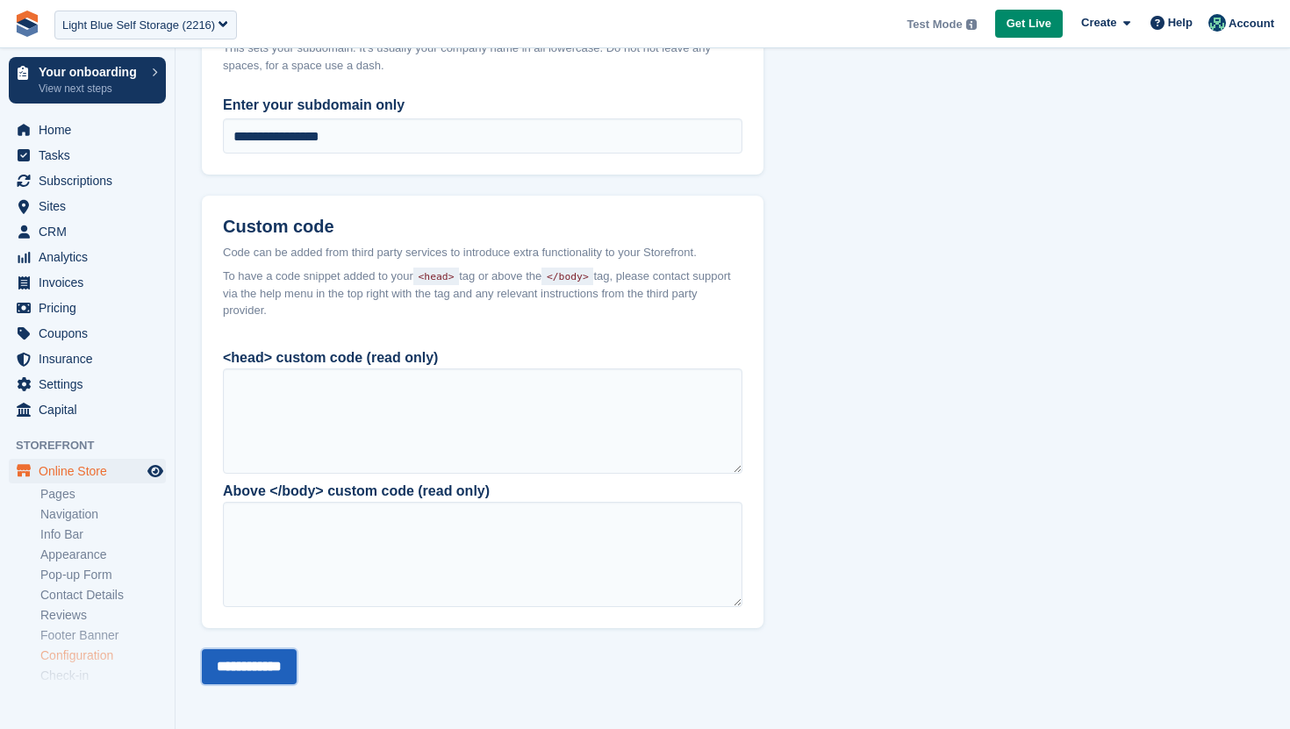
click at [263, 654] on input "**********" at bounding box center [249, 666] width 95 height 35
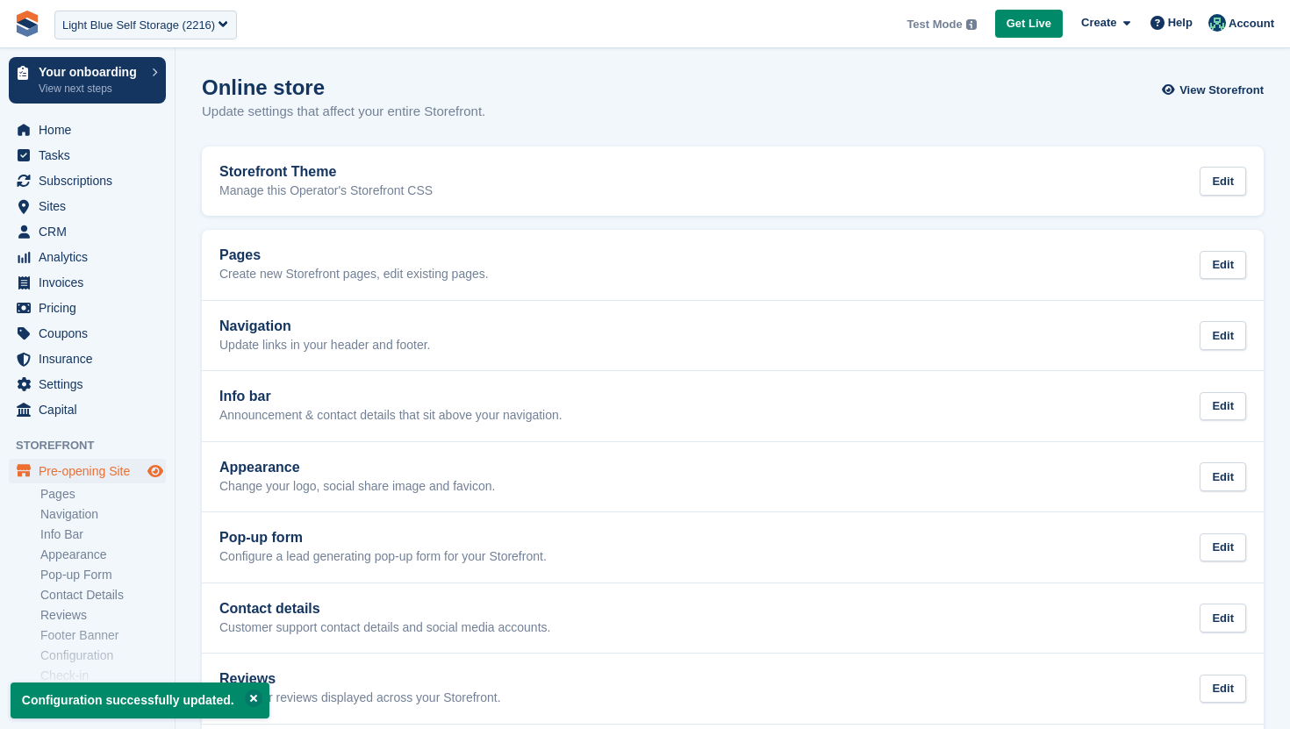
click at [155, 478] on span "Preview store" at bounding box center [155, 471] width 21 height 21
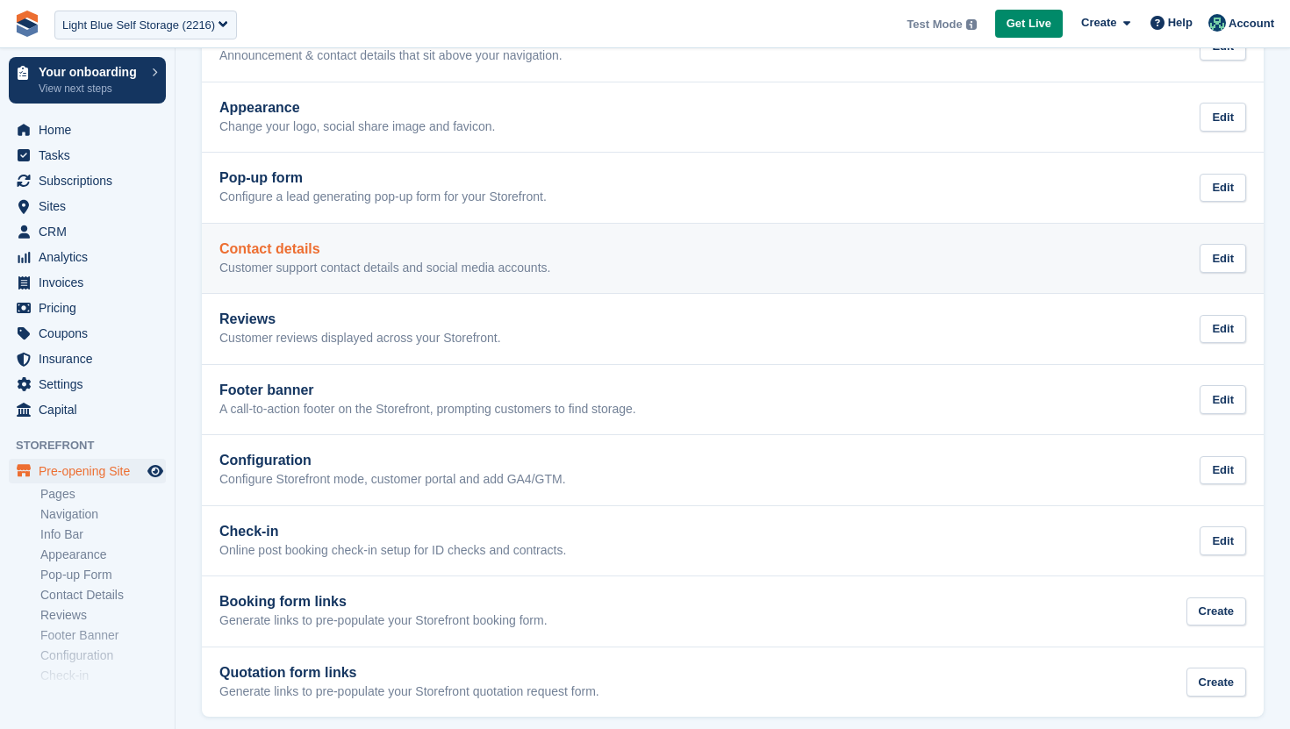
scroll to position [374, 0]
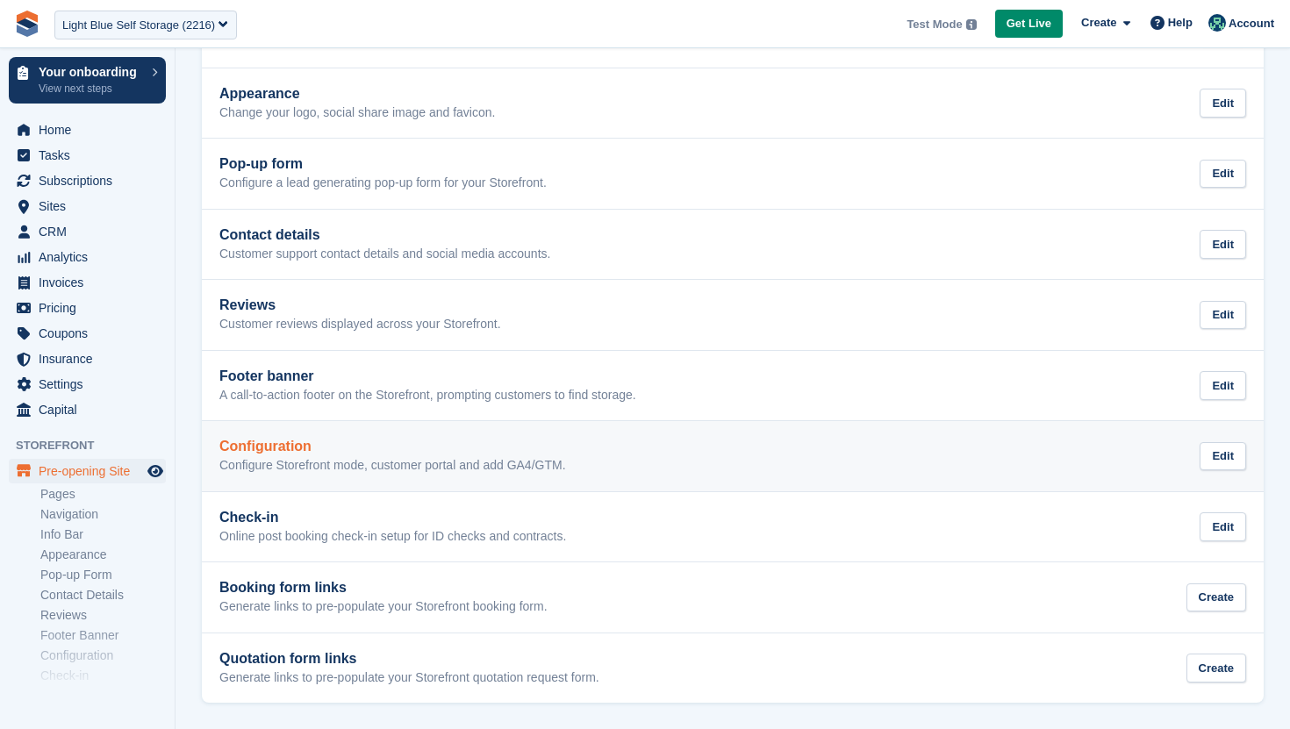
click at [326, 466] on p "Configure Storefront mode, customer portal and add GA4/GTM." at bounding box center [392, 466] width 347 height 16
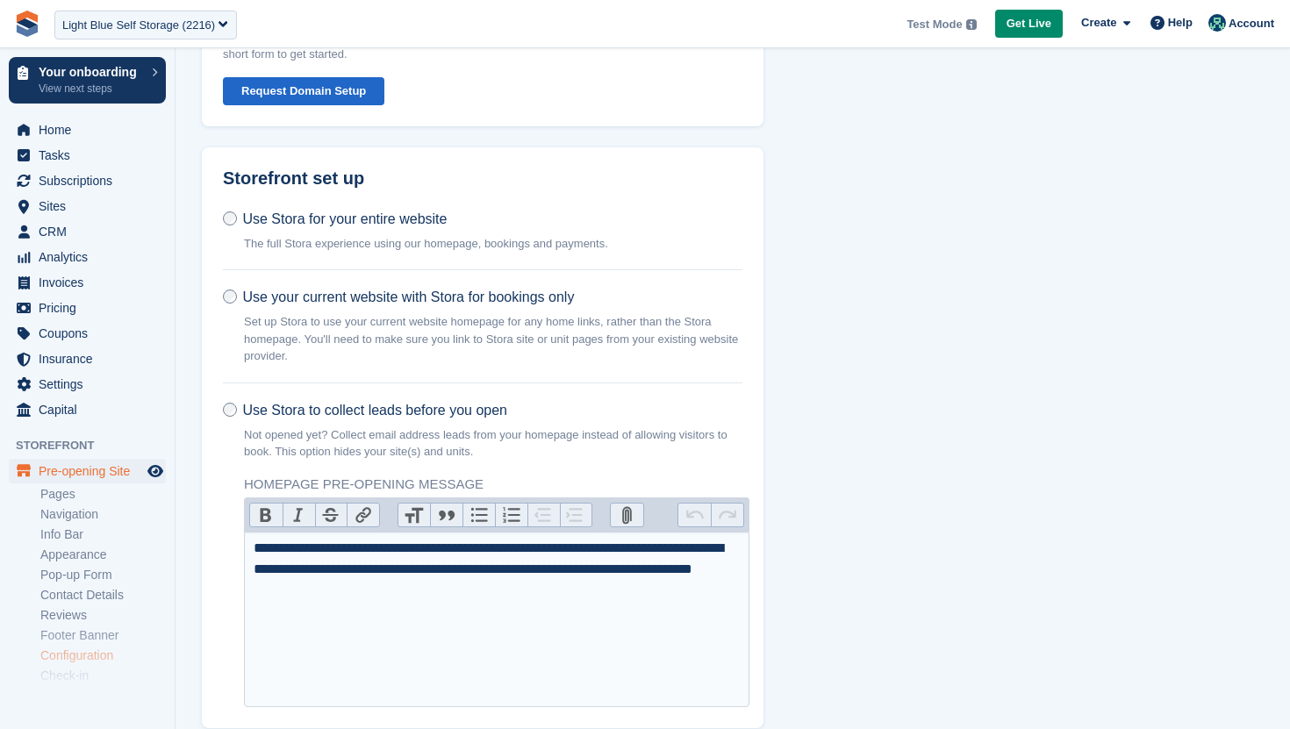
scroll to position [135, 0]
